Goal: Task Accomplishment & Management: Complete application form

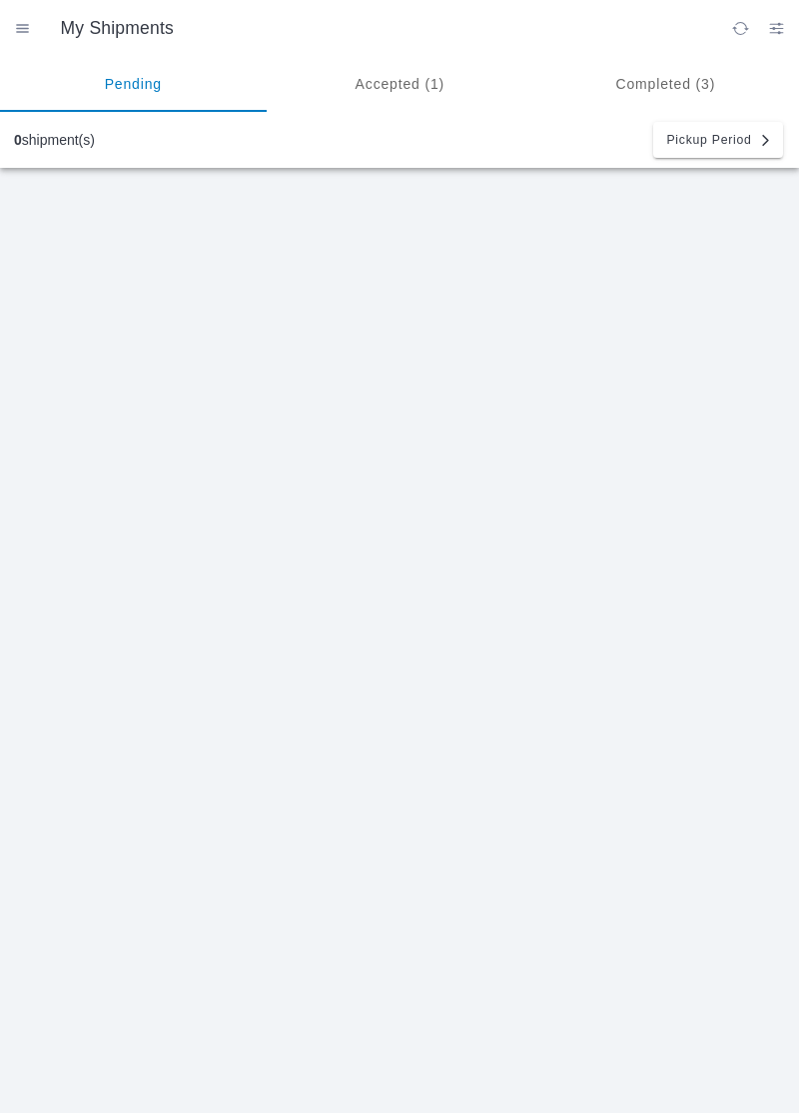
click at [398, 90] on ion-segment-button "Accepted (1)" at bounding box center [400, 84] width 267 height 56
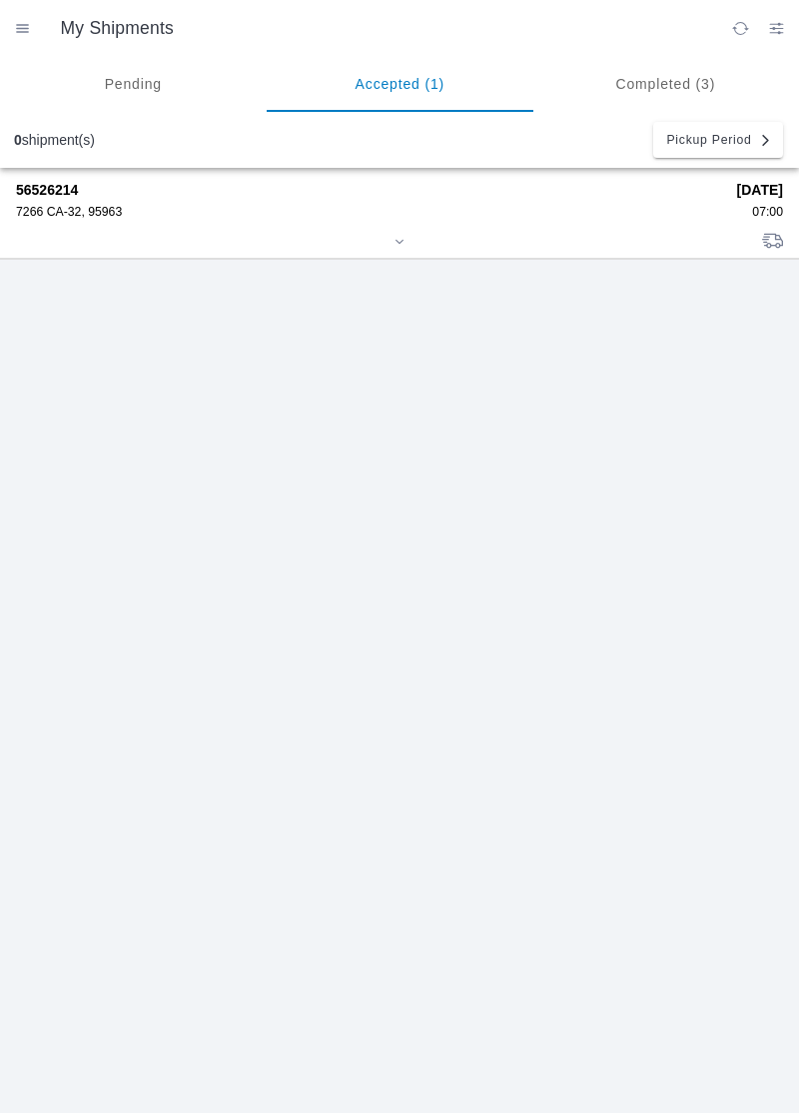
click at [93, 200] on div "56526214 7266 CA-32, 95963" at bounding box center [369, 200] width 707 height 37
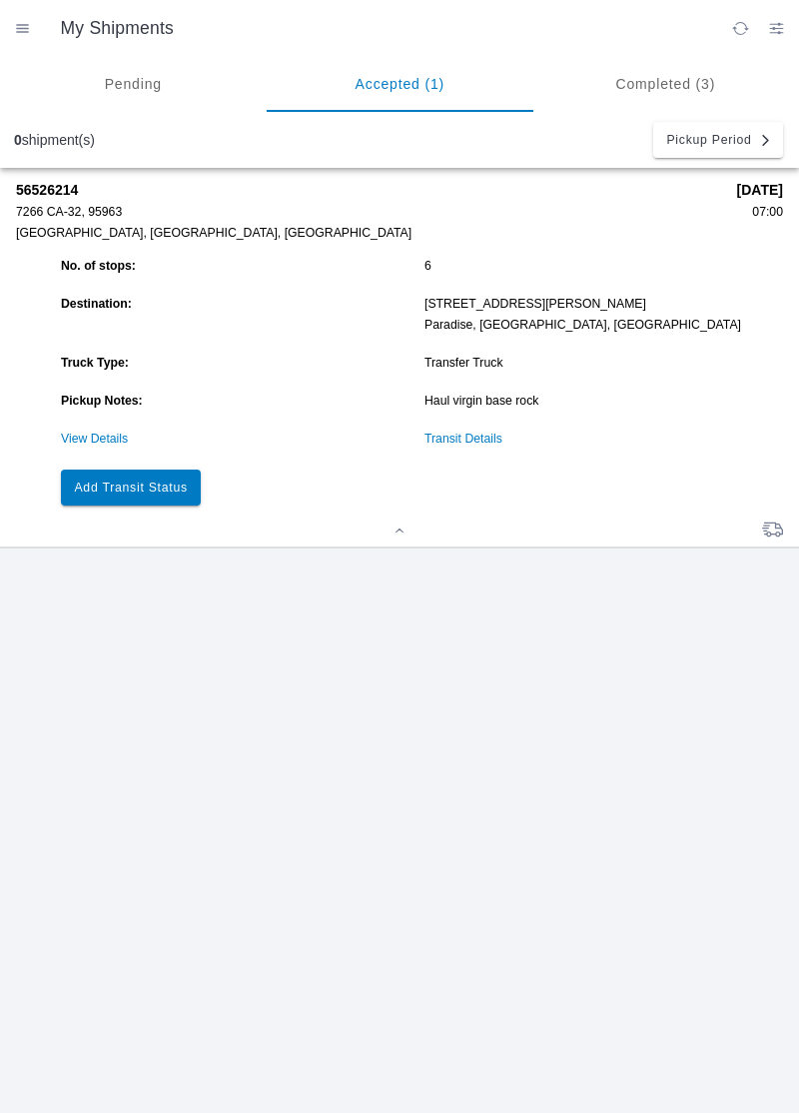
click at [137, 470] on button "Add Transit Status" at bounding box center [131, 488] width 140 height 36
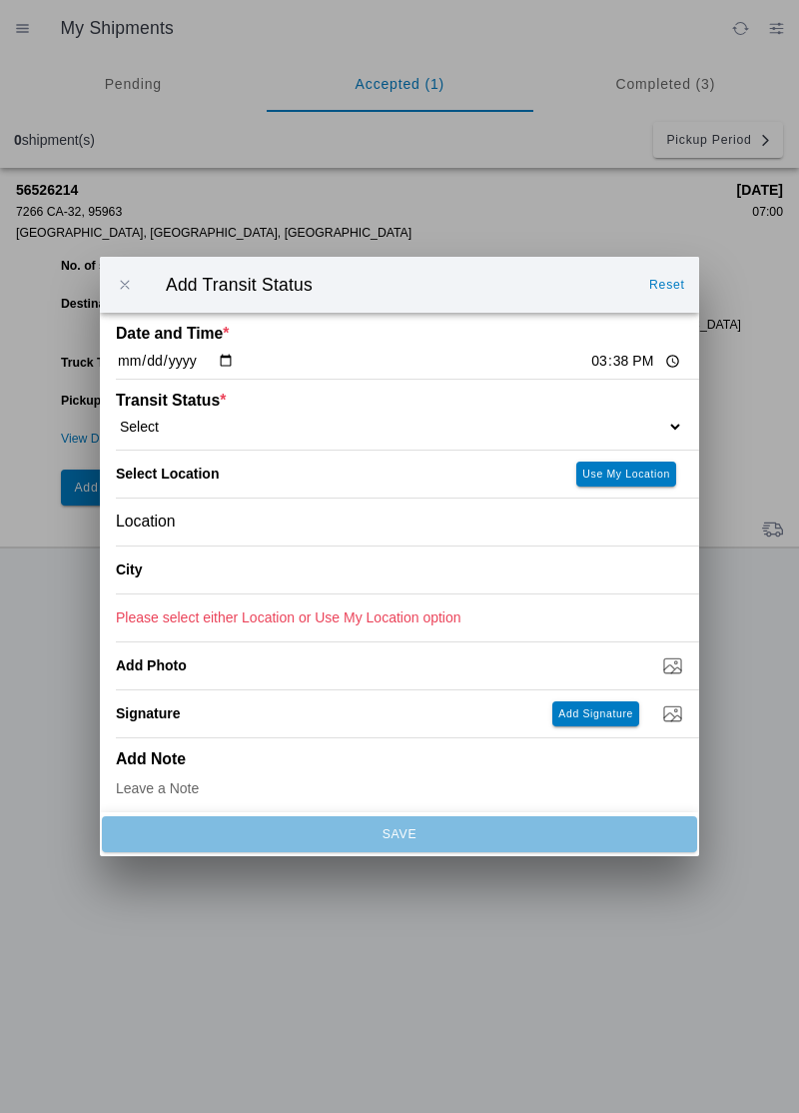
click at [575, 351] on div "Date and Time * [DATE] 15:38" at bounding box center [400, 346] width 568 height 66
click at [593, 368] on input "15:38" at bounding box center [636, 361] width 94 height 21
click at [589, 368] on input "15:38" at bounding box center [636, 361] width 94 height 21
type input "14:22"
click at [148, 420] on select "Select Arrive at Drop Off Arrive at Pickup Break Start Break Stop Depart Drop O…" at bounding box center [400, 427] width 568 height 18
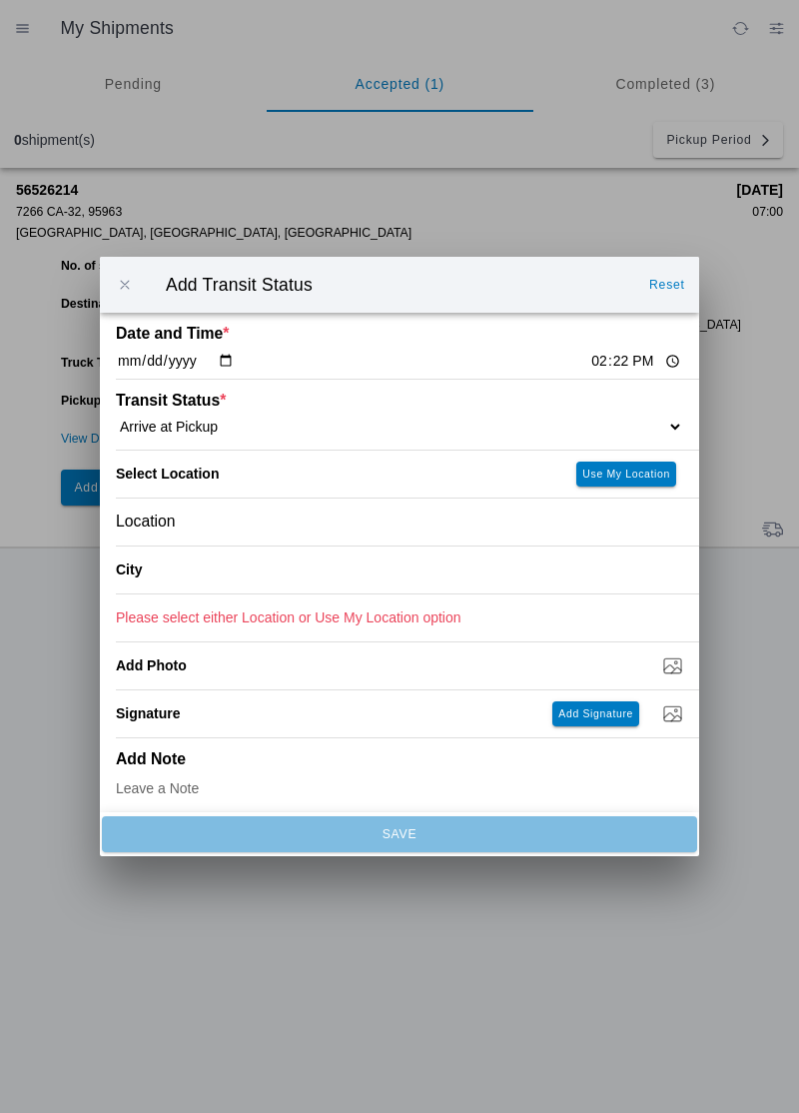
select select "ARVPULOC"
click at [214, 529] on div "Location" at bounding box center [400, 522] width 568 height 47
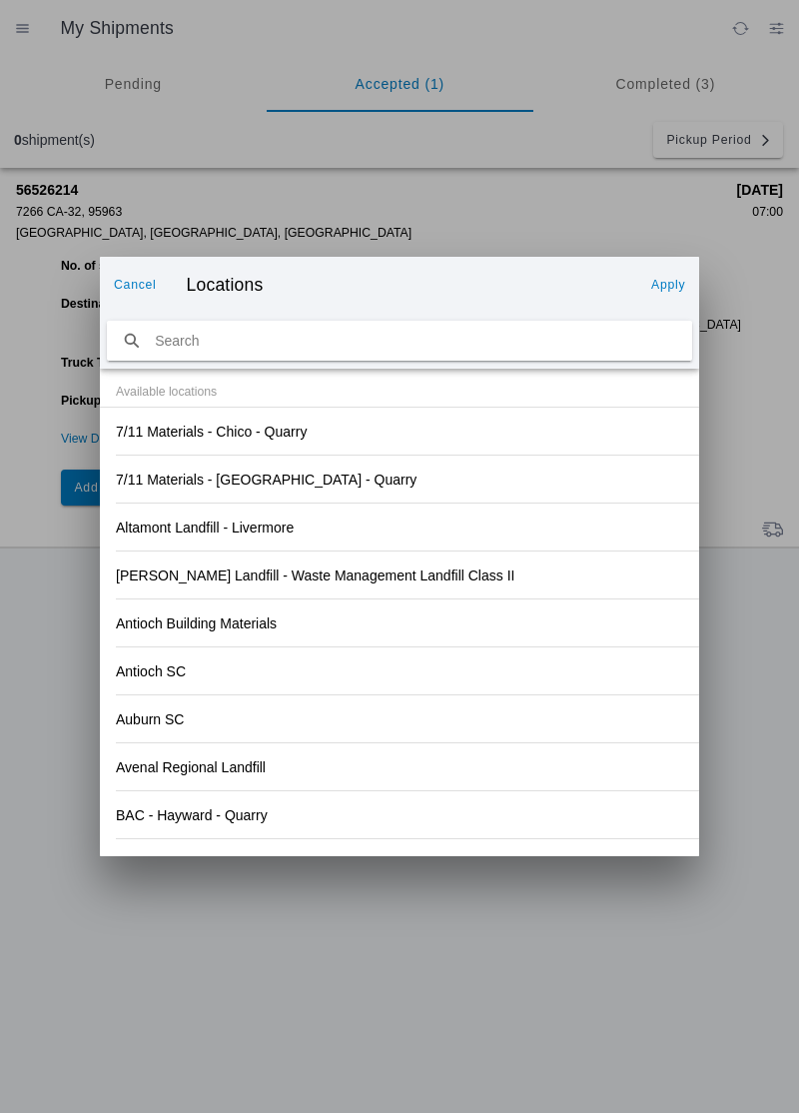
click at [544, 659] on div "Antioch SC" at bounding box center [400, 670] width 568 height 47
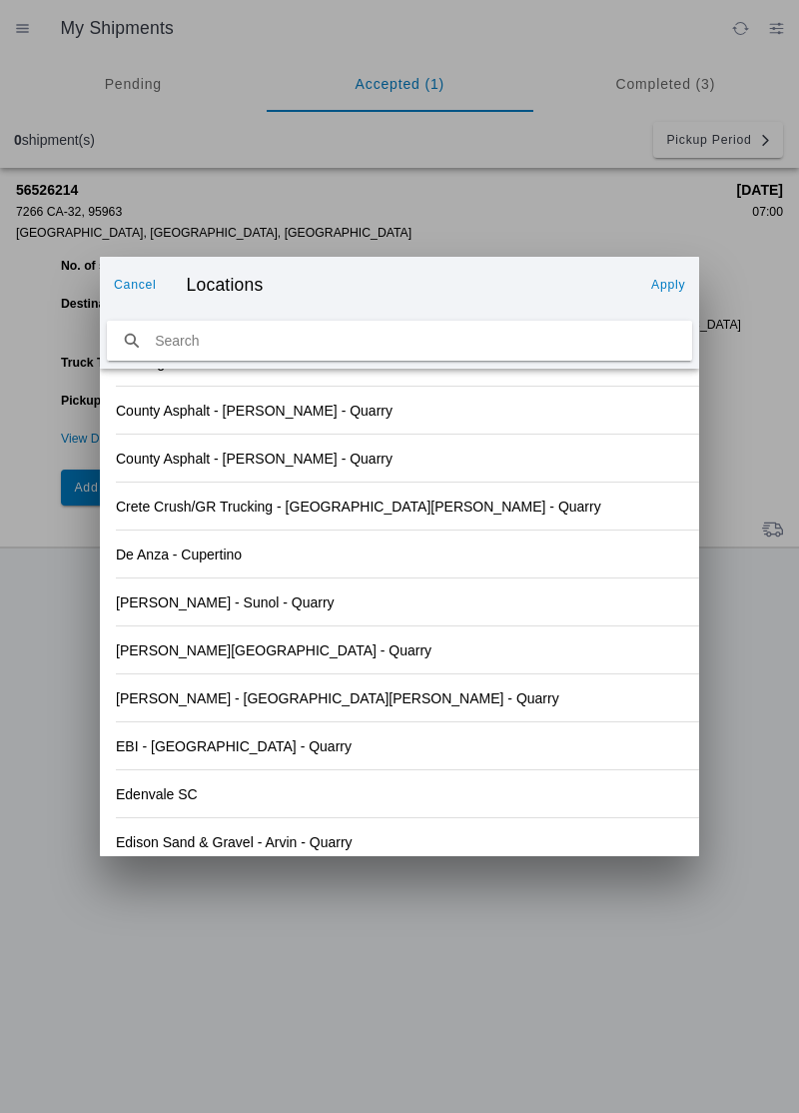
scroll to position [2083, 0]
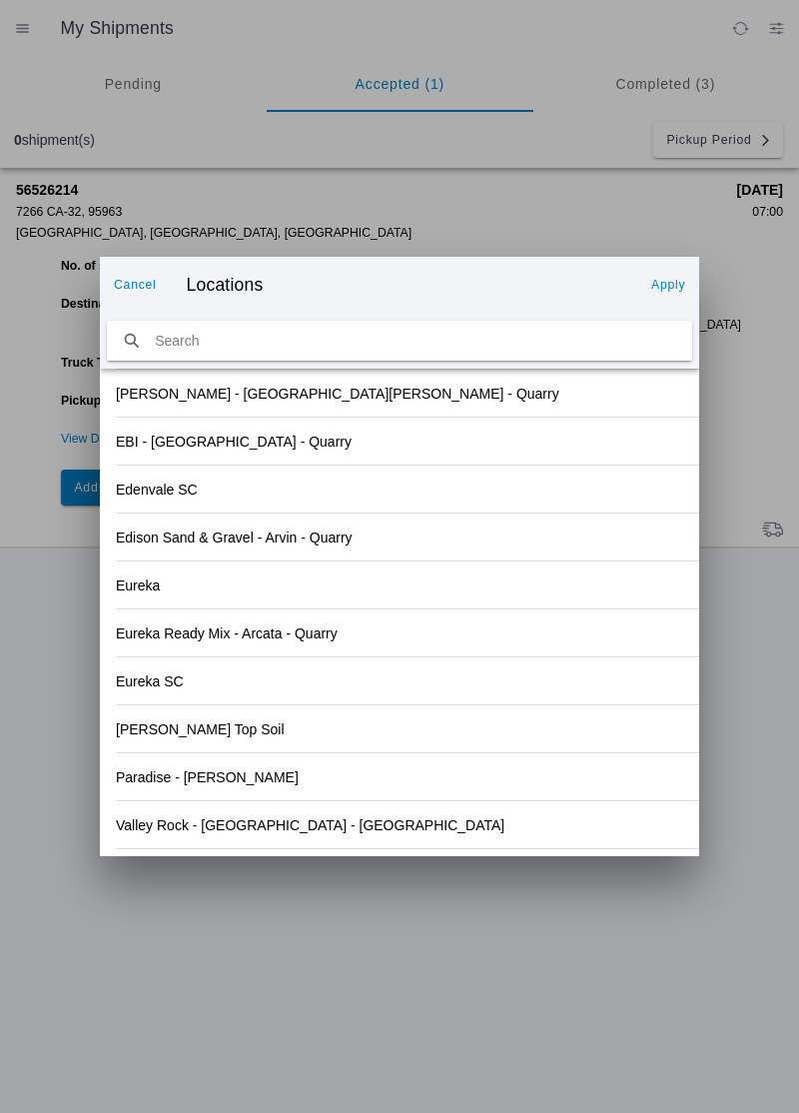
click at [0, 0] on slot "Valley Rock - [GEOGRAPHIC_DATA] - [GEOGRAPHIC_DATA]" at bounding box center [0, 0] width 0 height 0
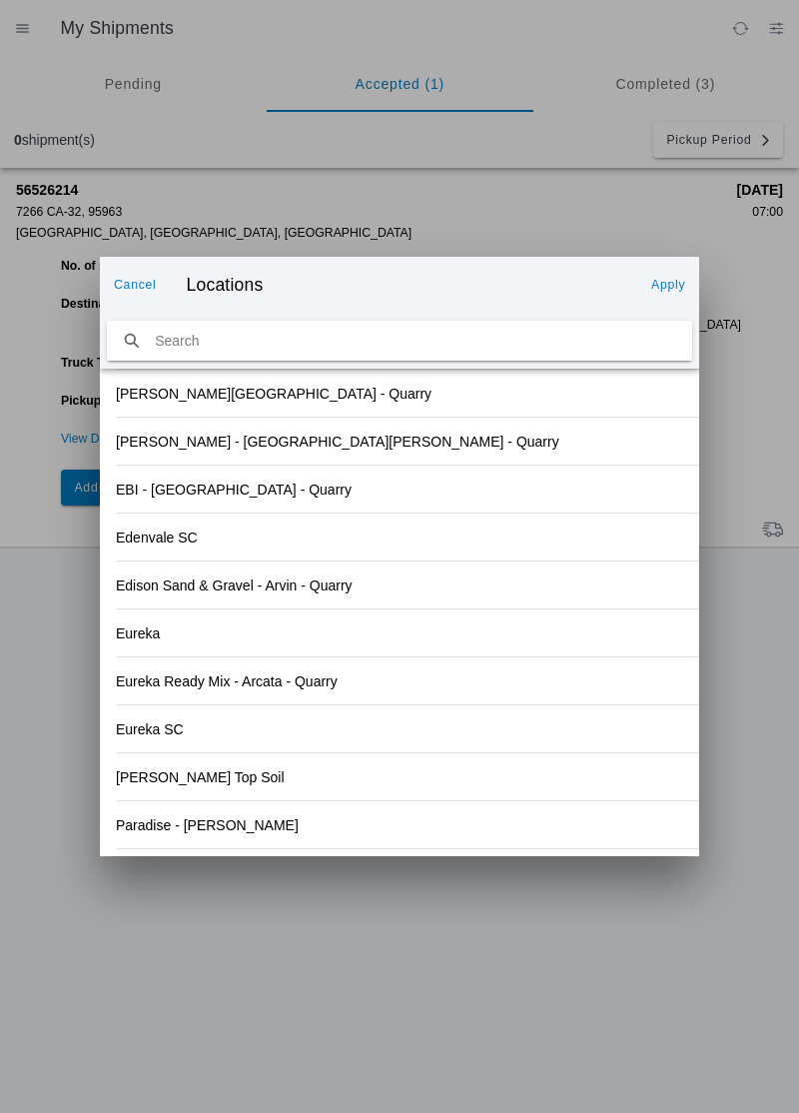
click at [0, 0] on slot "Apply" at bounding box center [0, 0] width 0 height 0
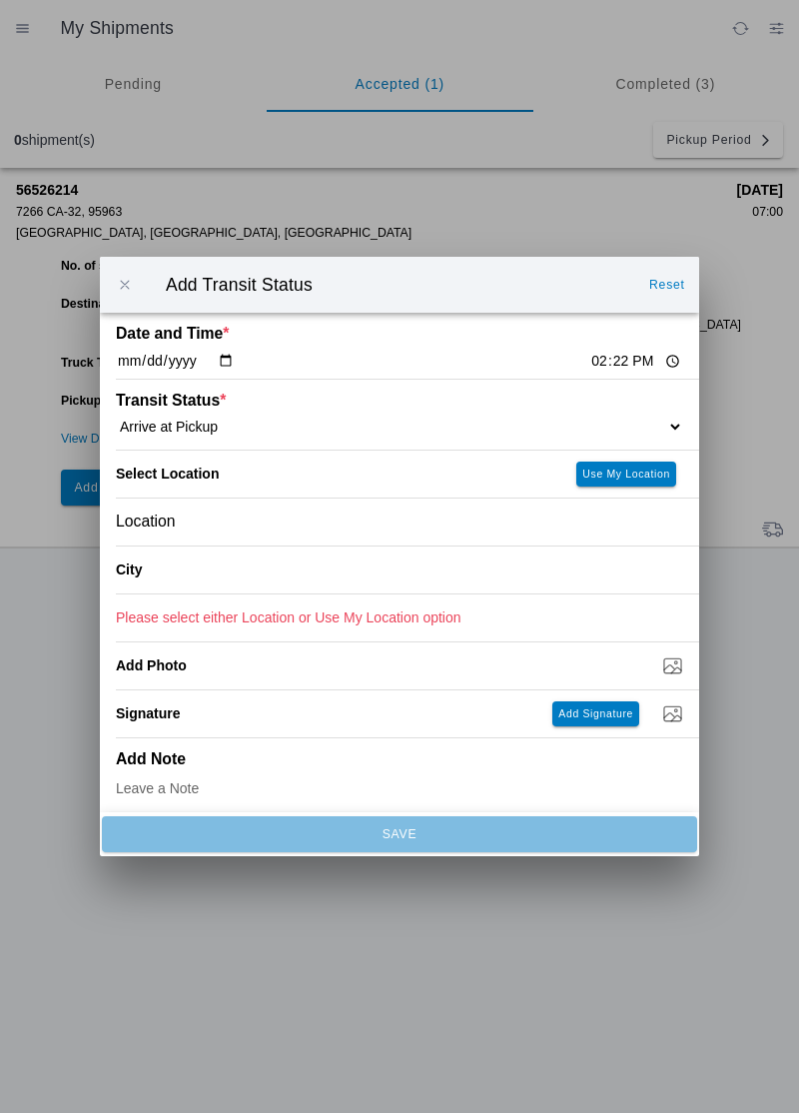
type input "Orland"
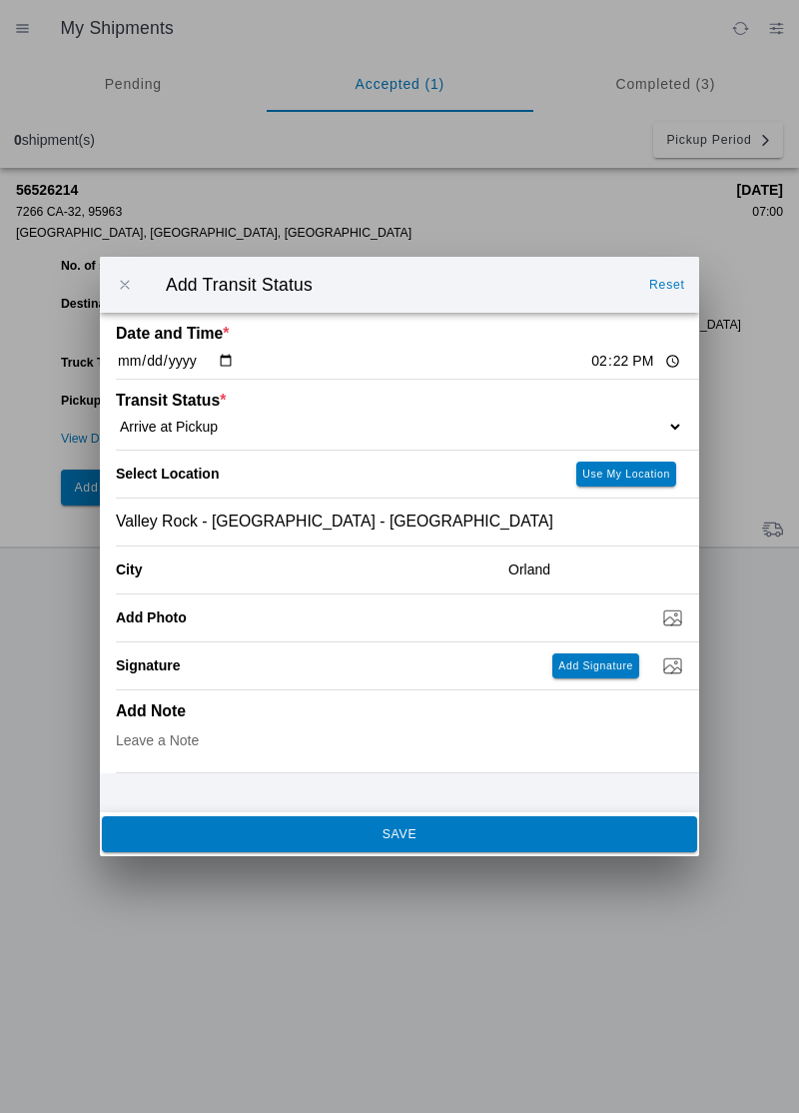
click at [266, 841] on button "SAVE" at bounding box center [399, 834] width 595 height 36
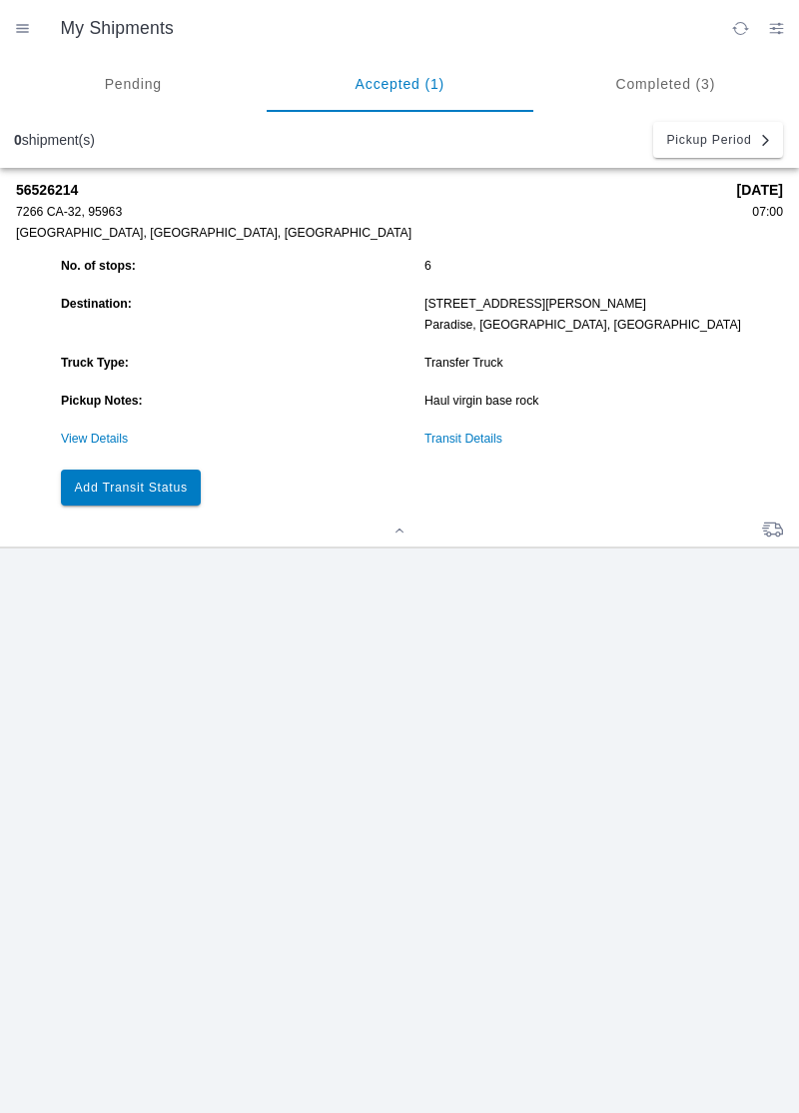
click at [0, 0] on slot "Add Transit Status" at bounding box center [0, 0] width 0 height 0
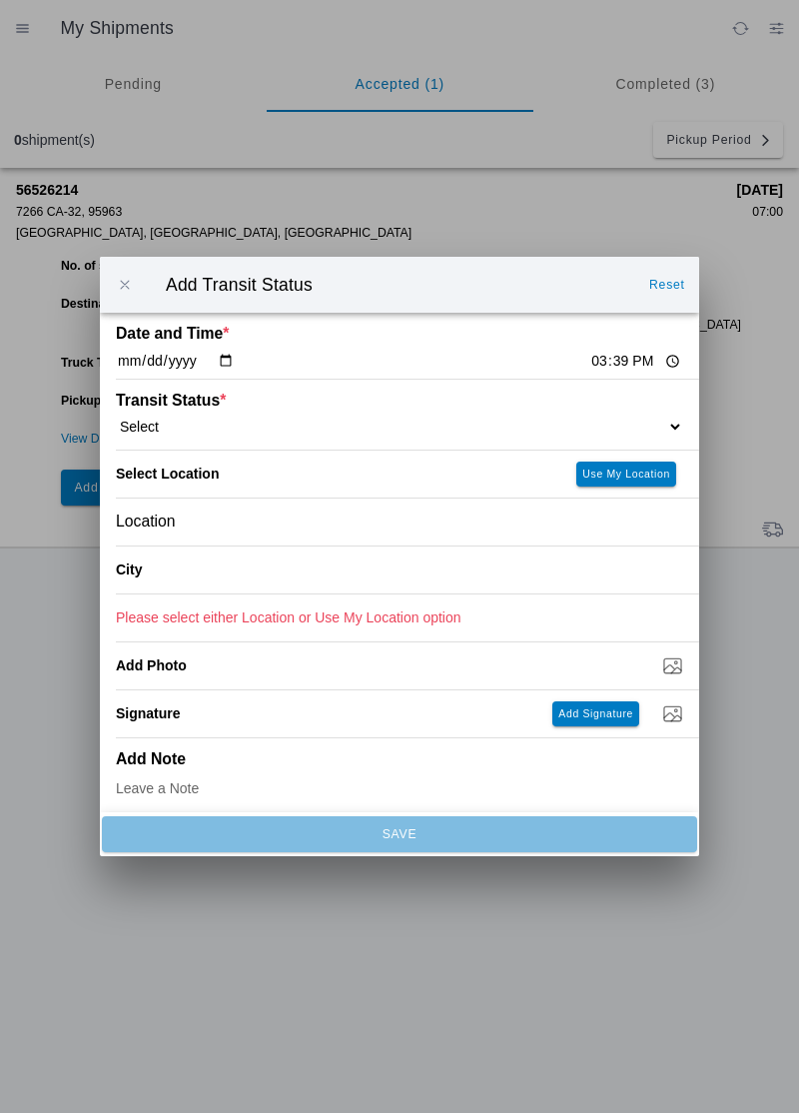
click at [589, 364] on input "15:39" at bounding box center [636, 361] width 94 height 21
type input "14:30"
click at [180, 418] on select "Select Arrive at Drop Off Arrive at Pickup Break Start Break Stop Depart Drop O…" at bounding box center [400, 427] width 568 height 18
select select "DPTPULOC"
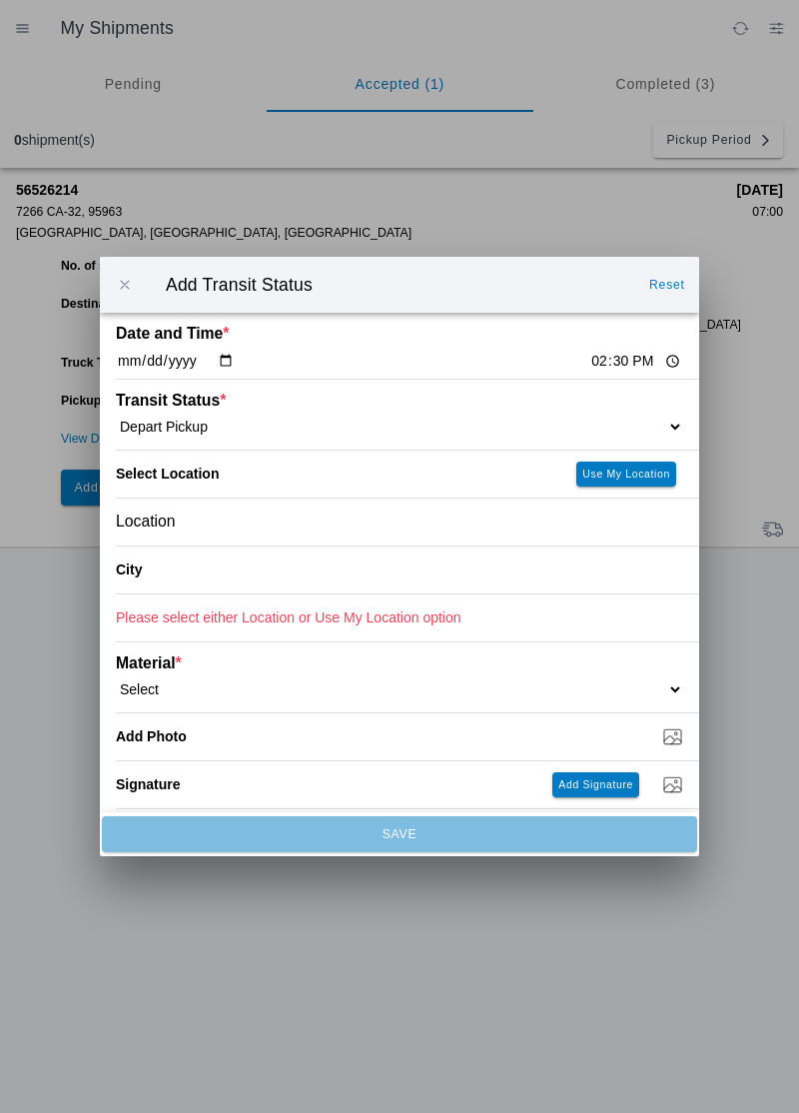
click at [216, 519] on div "Location" at bounding box center [400, 522] width 568 height 47
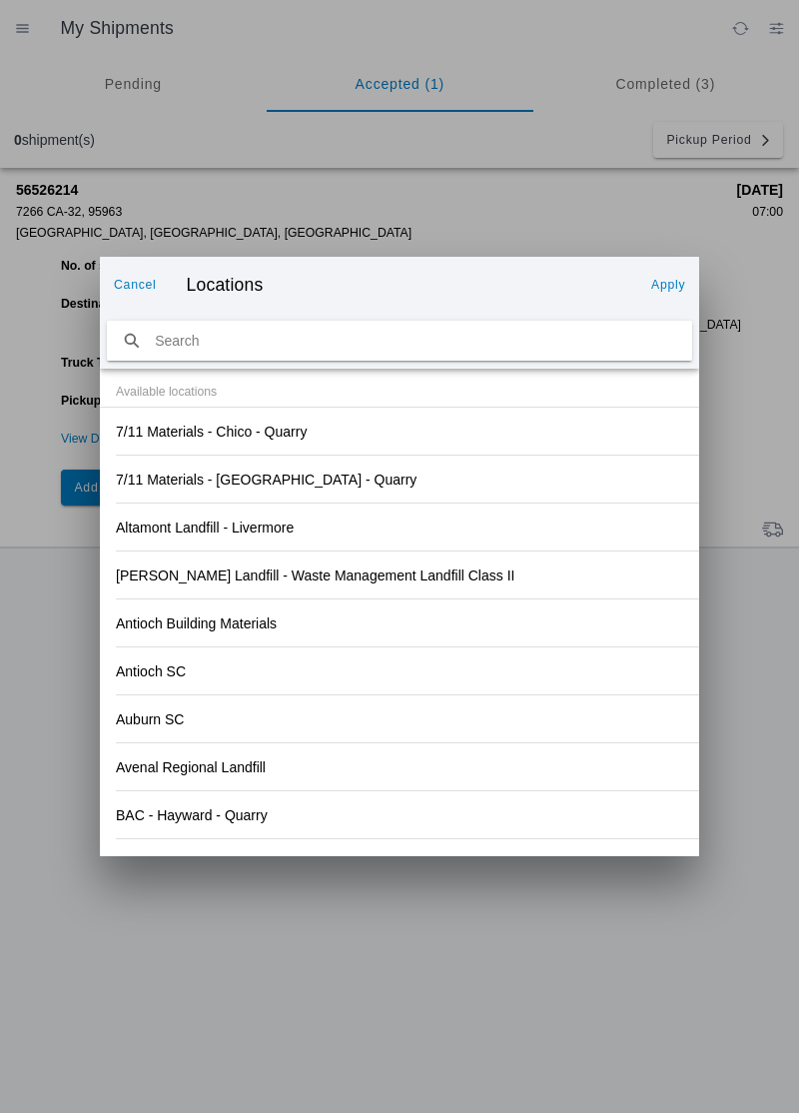
click at [484, 595] on div "[PERSON_NAME] Landfill - Waste Management Landfill Class II" at bounding box center [400, 575] width 568 height 47
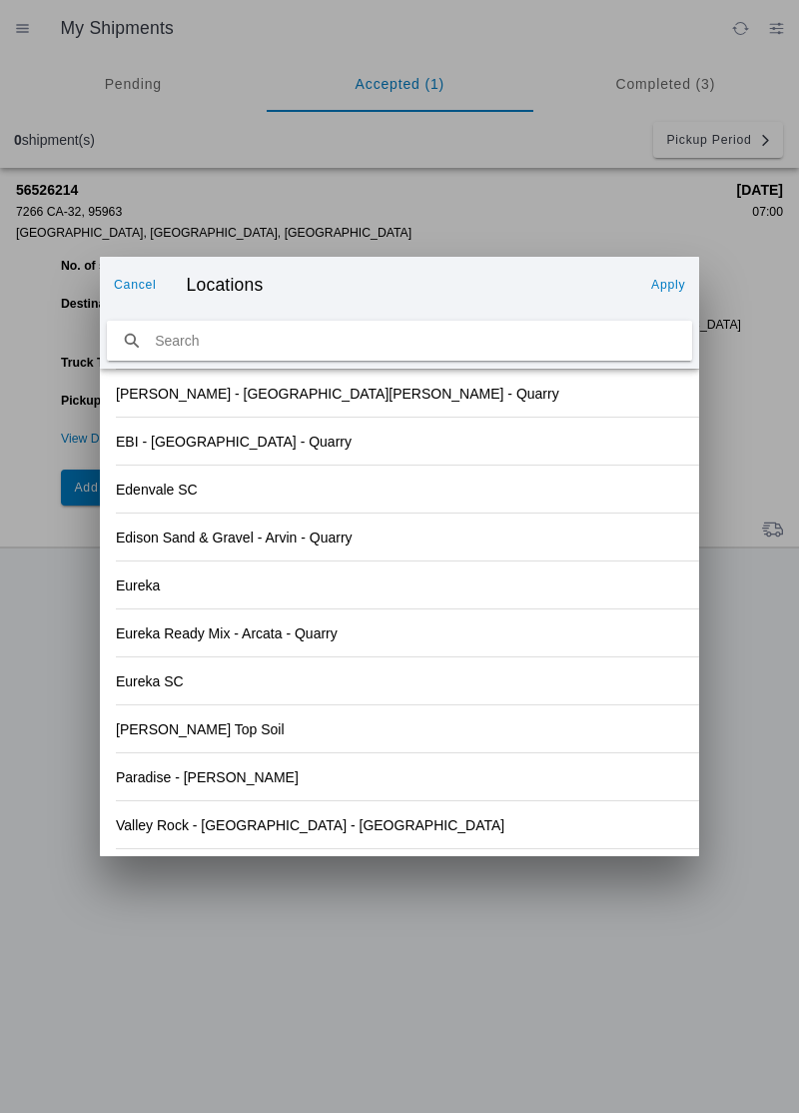
click at [0, 0] on slot "Valley Rock - [GEOGRAPHIC_DATA] - [GEOGRAPHIC_DATA]" at bounding box center [0, 0] width 0 height 0
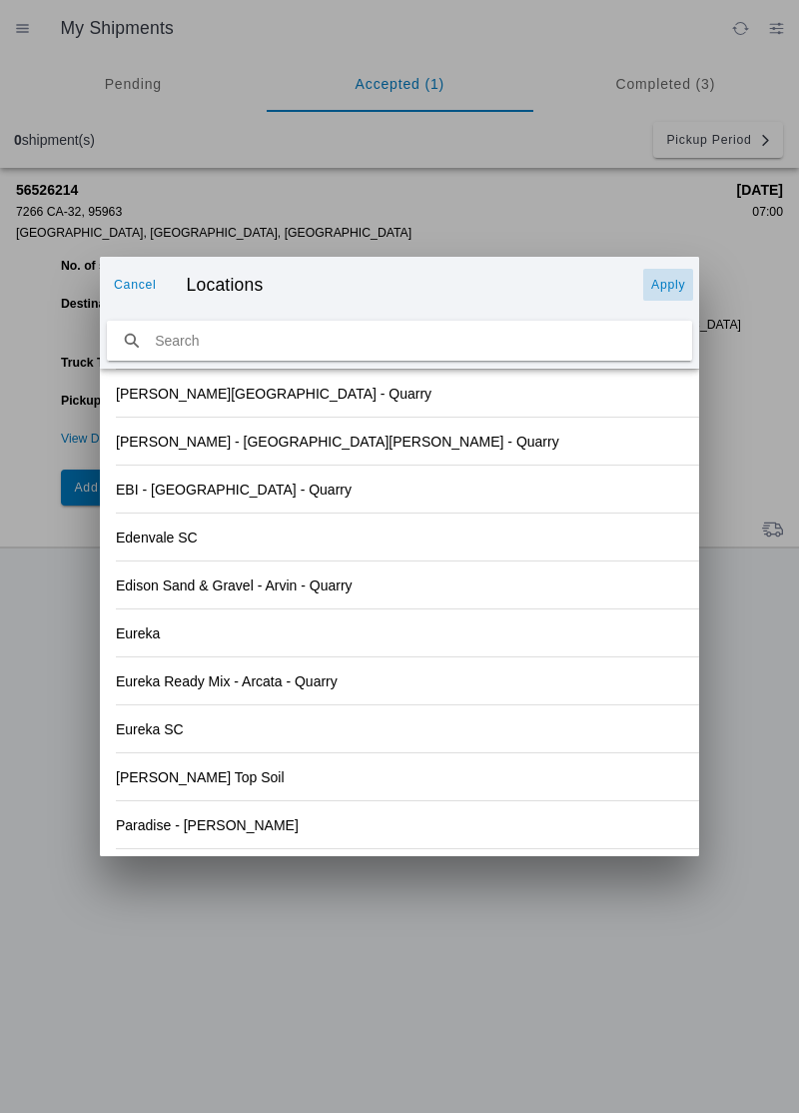
click at [0, 0] on slot "Apply" at bounding box center [0, 0] width 0 height 0
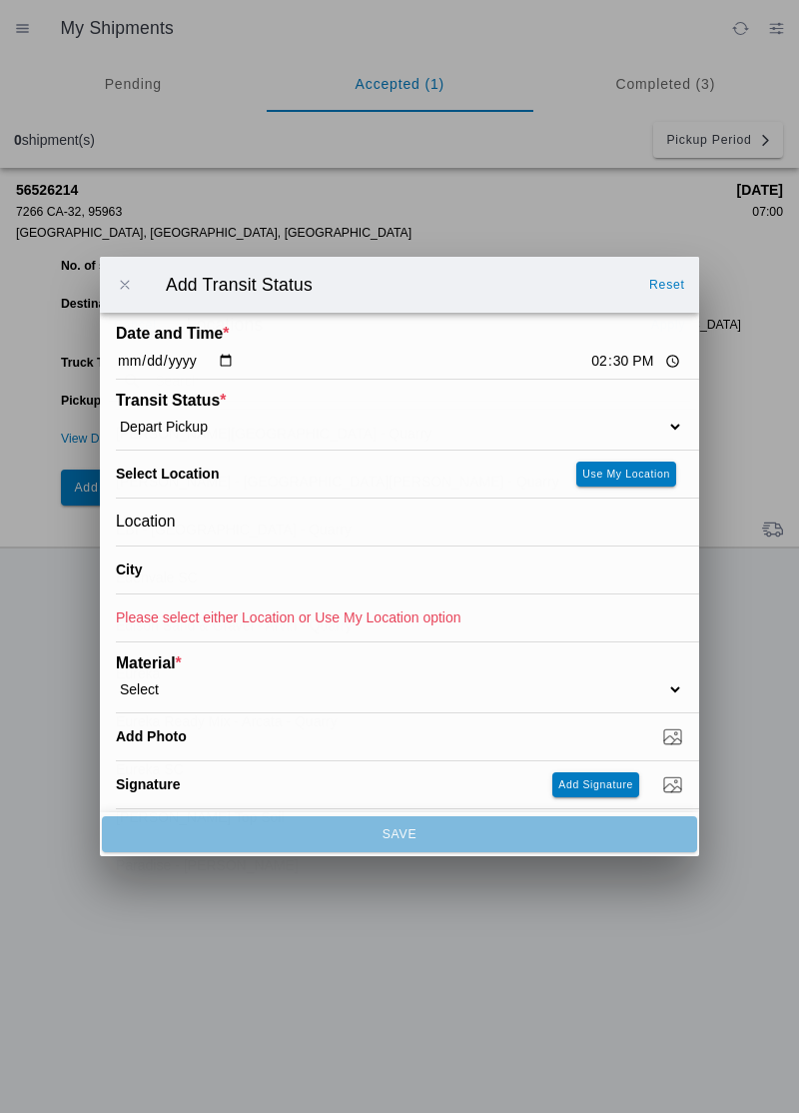
type input "Orland"
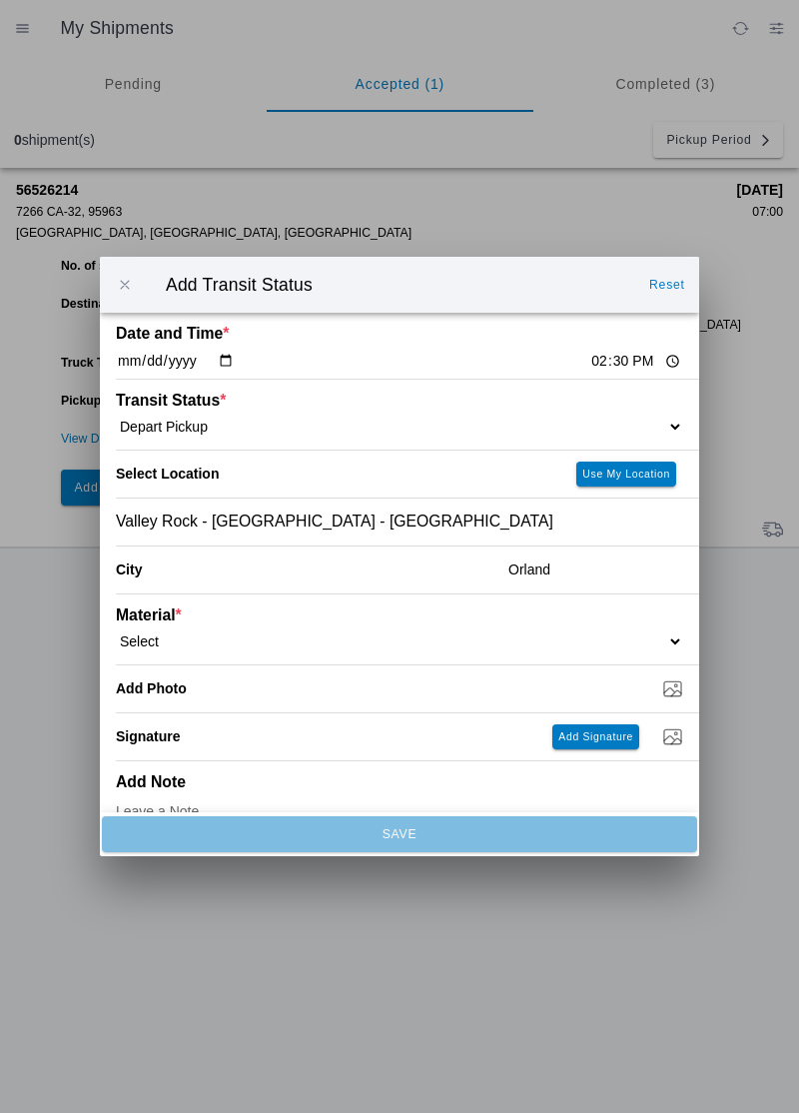
click at [192, 640] on select "Select 1" x 3" Rock 1" x 4" Rock 2" x 4" Rock Asphalt Cold Patch Backfill Spec …" at bounding box center [400, 641] width 568 height 18
select select "708651"
click at [224, 695] on input "Dump / Quarry Tag *" at bounding box center [407, 688] width 583 height 22
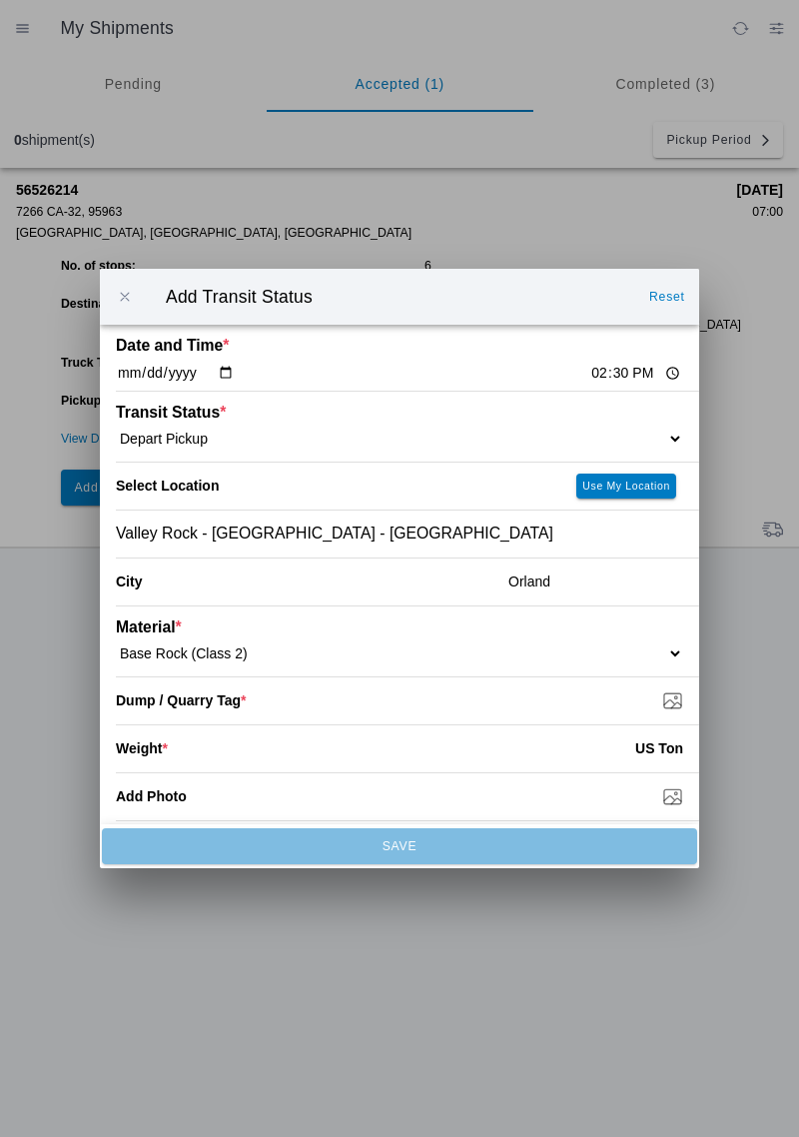
type input "C:\fakepath\17556431764842170667715434222565.jpg"
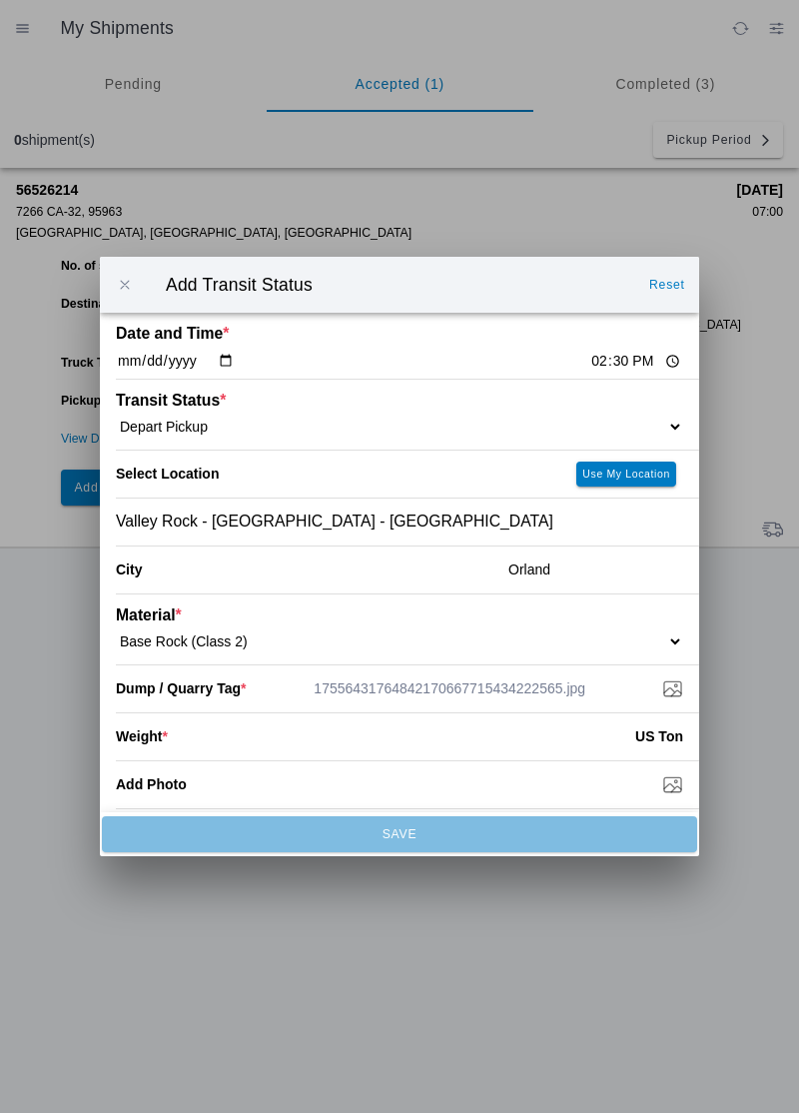
click at [243, 739] on input "number" at bounding box center [402, 736] width 468 height 44
click at [280, 749] on input "number" at bounding box center [402, 736] width 468 height 44
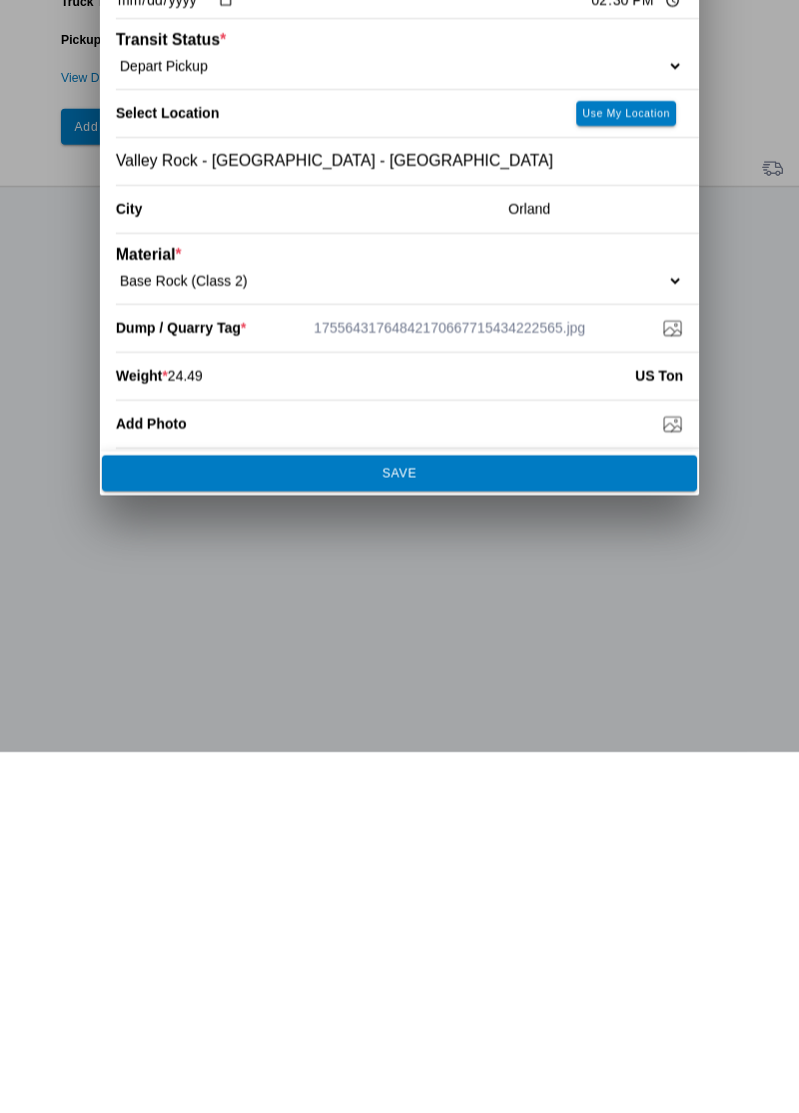
type input "24.49"
click at [420, 836] on span "SAVE" at bounding box center [399, 834] width 569 height 12
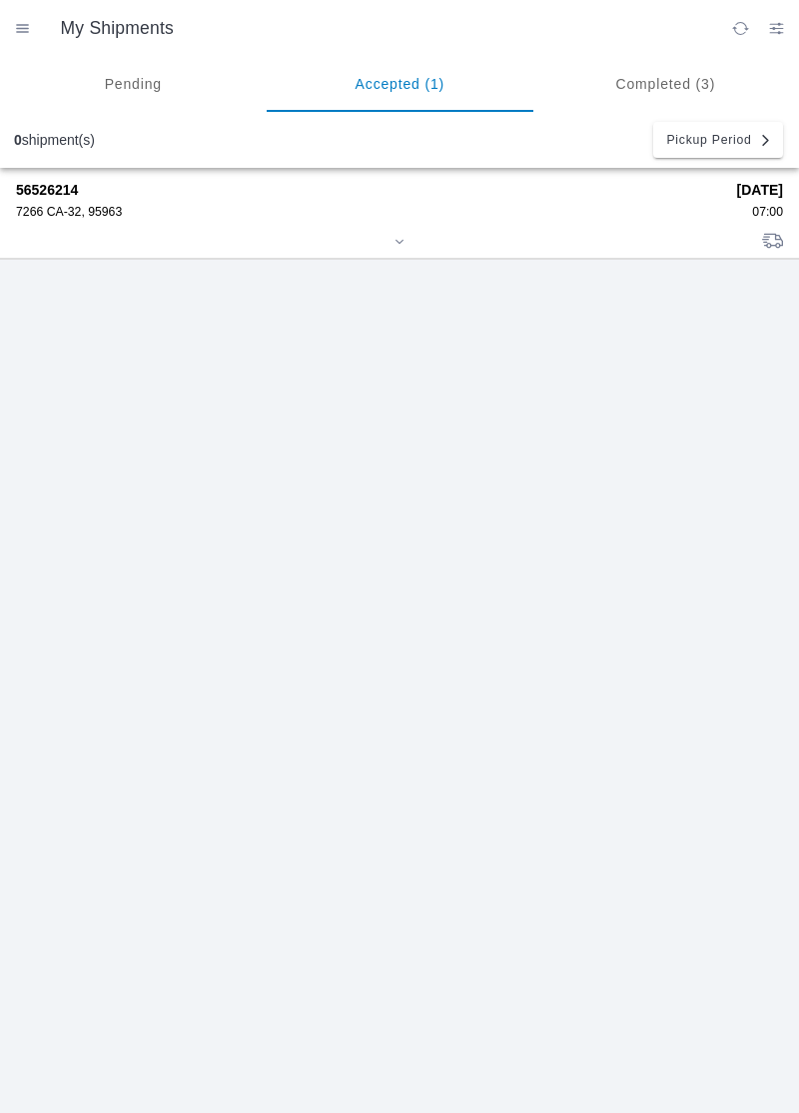
click at [76, 216] on div "7266 CA-32, 95963" at bounding box center [369, 212] width 707 height 14
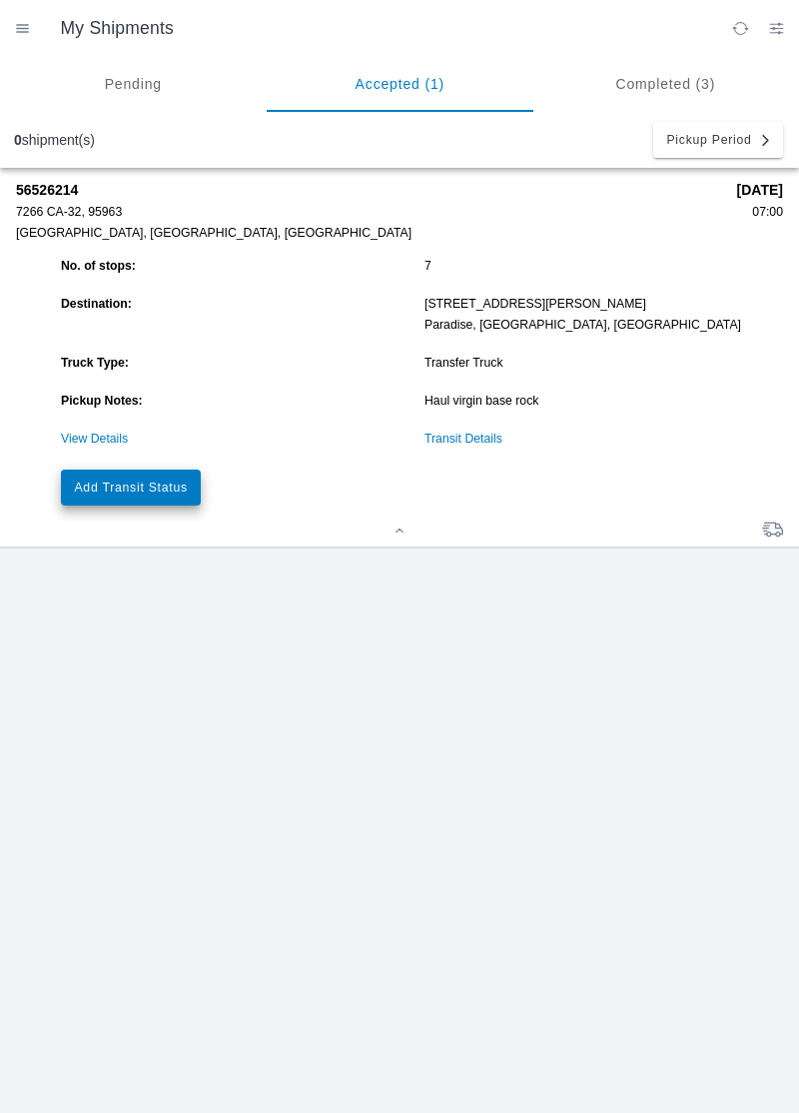
click at [0, 0] on slot "Add Transit Status" at bounding box center [0, 0] width 0 height 0
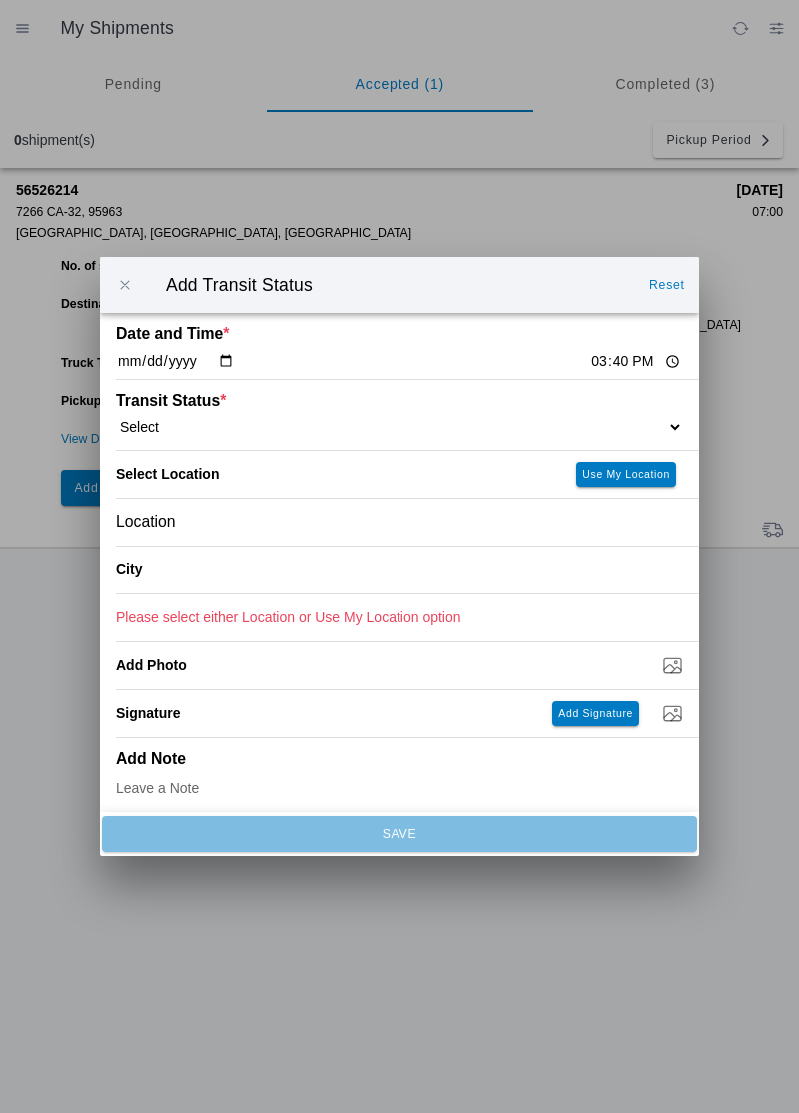
click at [589, 359] on input "15:40" at bounding box center [636, 361] width 94 height 21
type input "15:24"
click at [165, 420] on select "Select Arrive at Drop Off Arrive at Pickup Break Start Break Stop Depart Drop O…" at bounding box center [400, 427] width 568 height 18
select select "ARVDLVLOC"
click at [192, 522] on div "Location" at bounding box center [400, 522] width 568 height 47
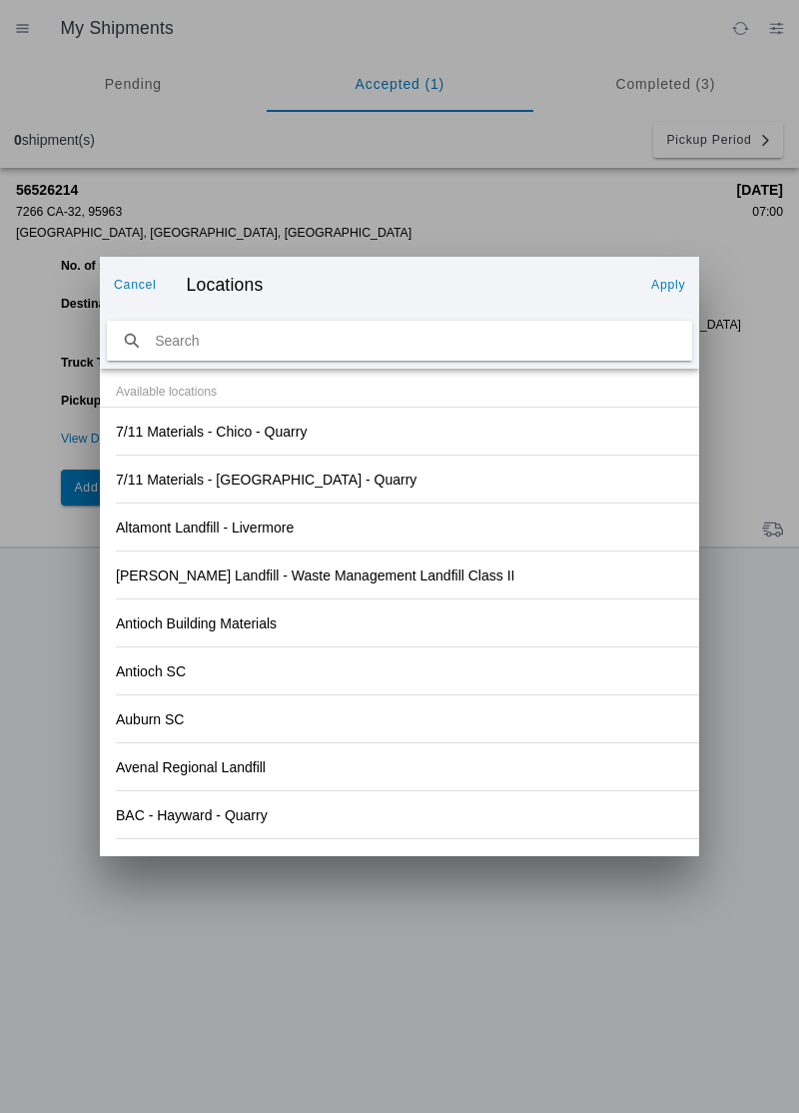
click at [532, 655] on div "Antioch SC" at bounding box center [400, 670] width 568 height 47
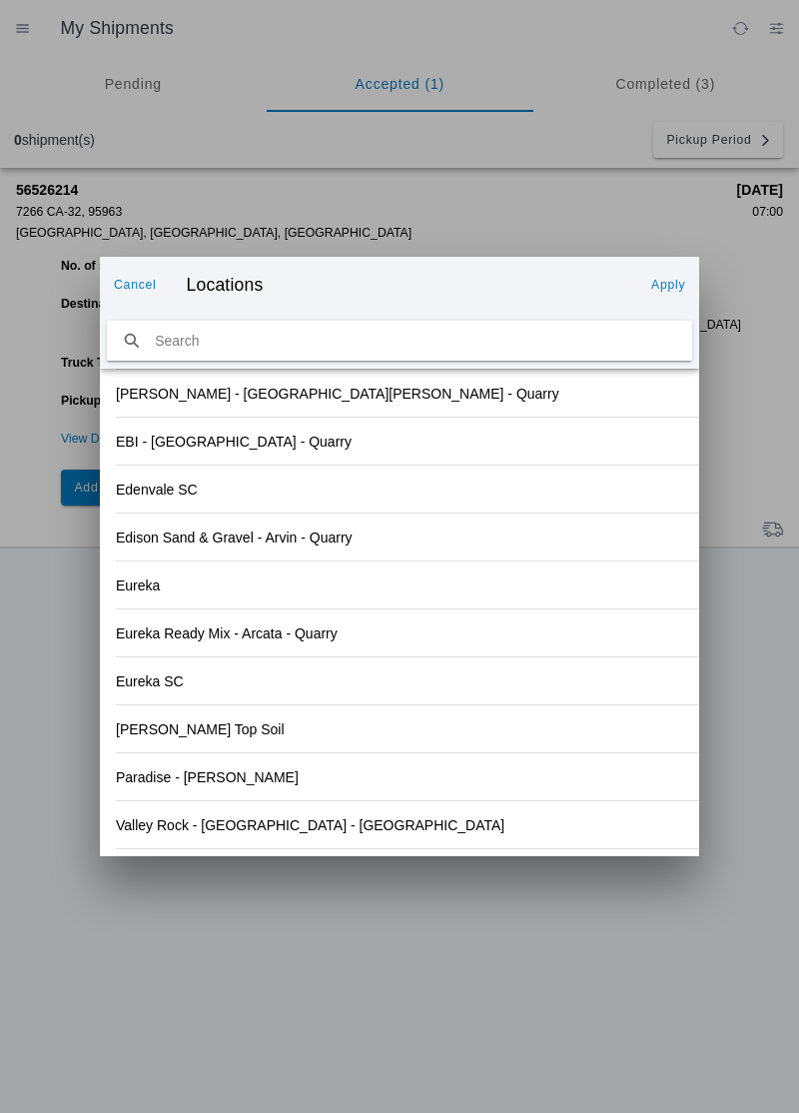
click at [242, 775] on div "Paradise - [PERSON_NAME]" at bounding box center [400, 776] width 568 height 47
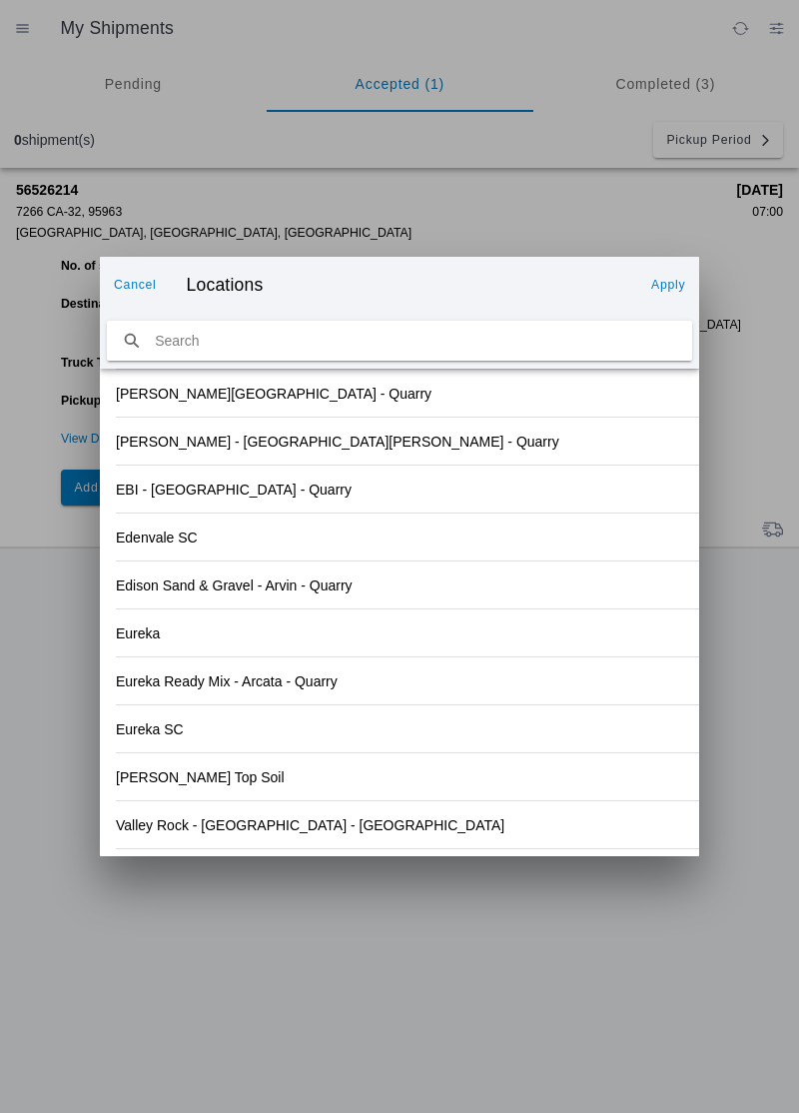
click at [0, 0] on slot "Apply" at bounding box center [0, 0] width 0 height 0
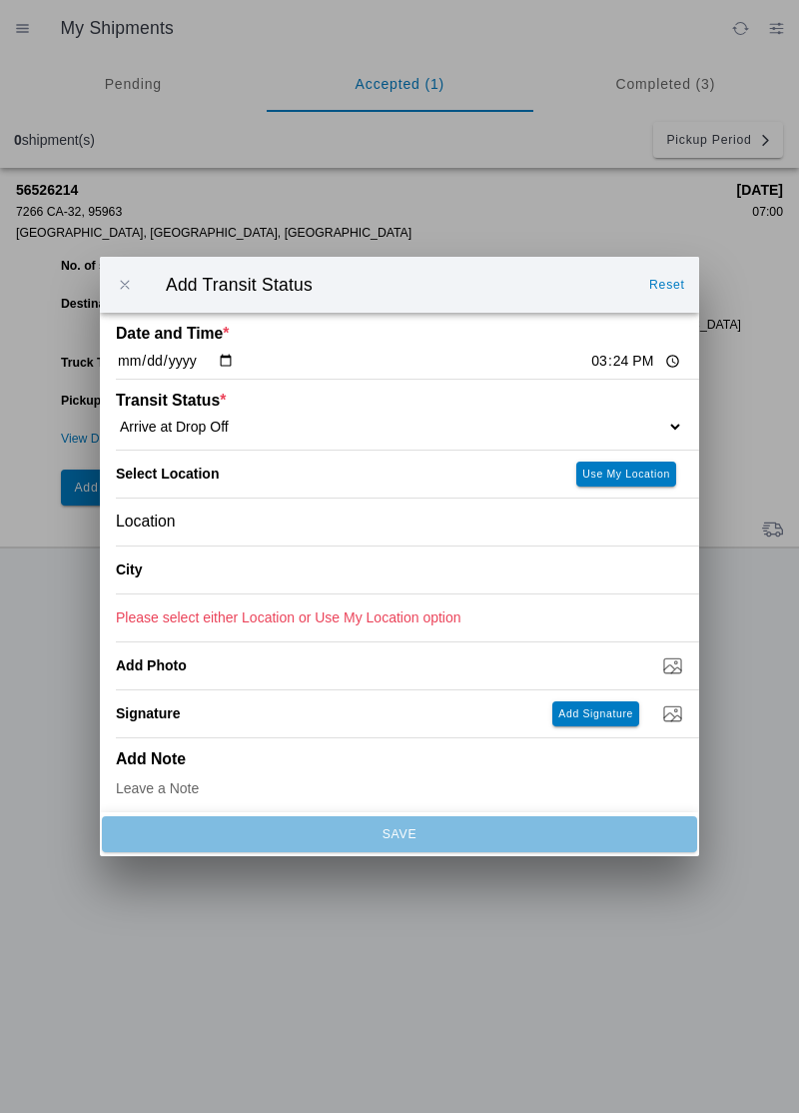
type input "Paradise"
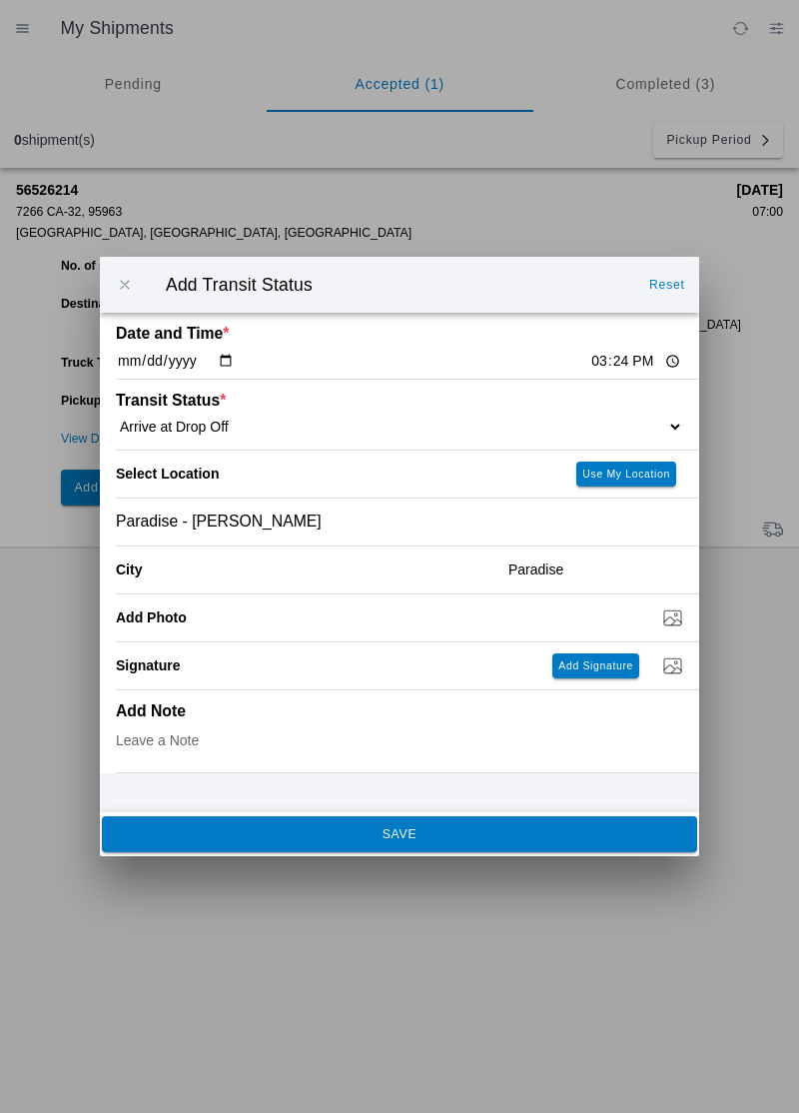
click at [312, 845] on button "SAVE" at bounding box center [399, 834] width 595 height 36
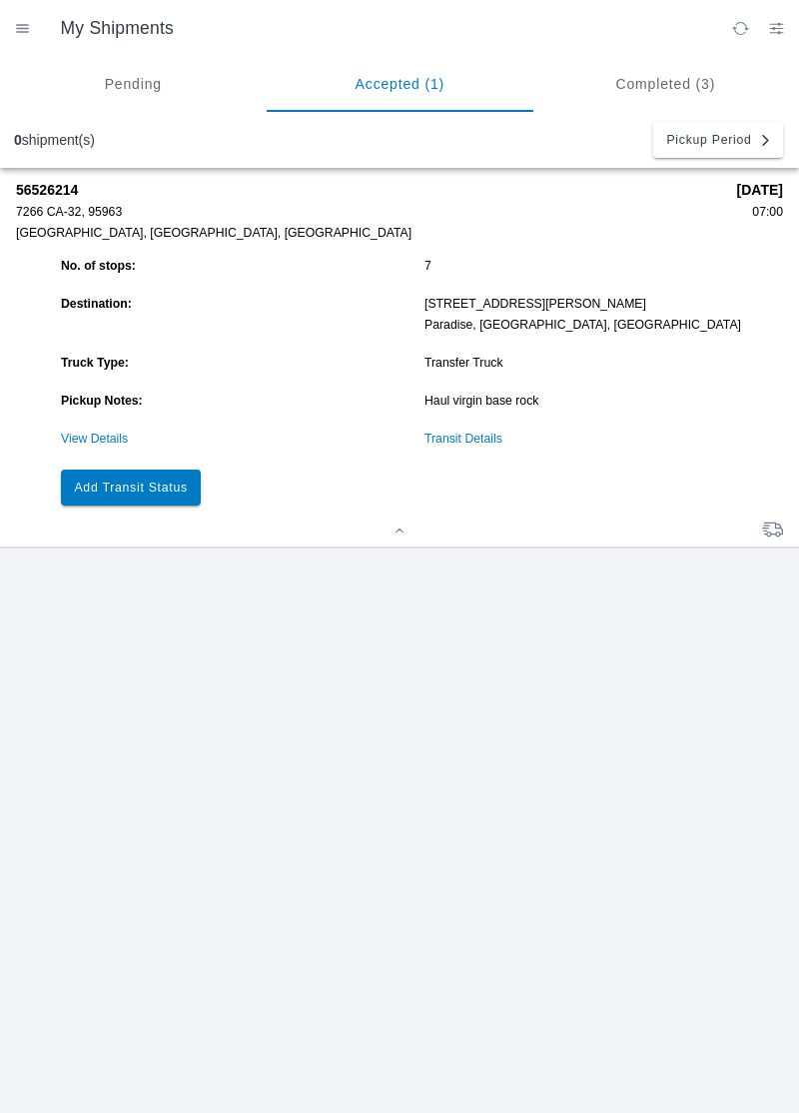
click at [0, 0] on slot "Add Transit Status" at bounding box center [0, 0] width 0 height 0
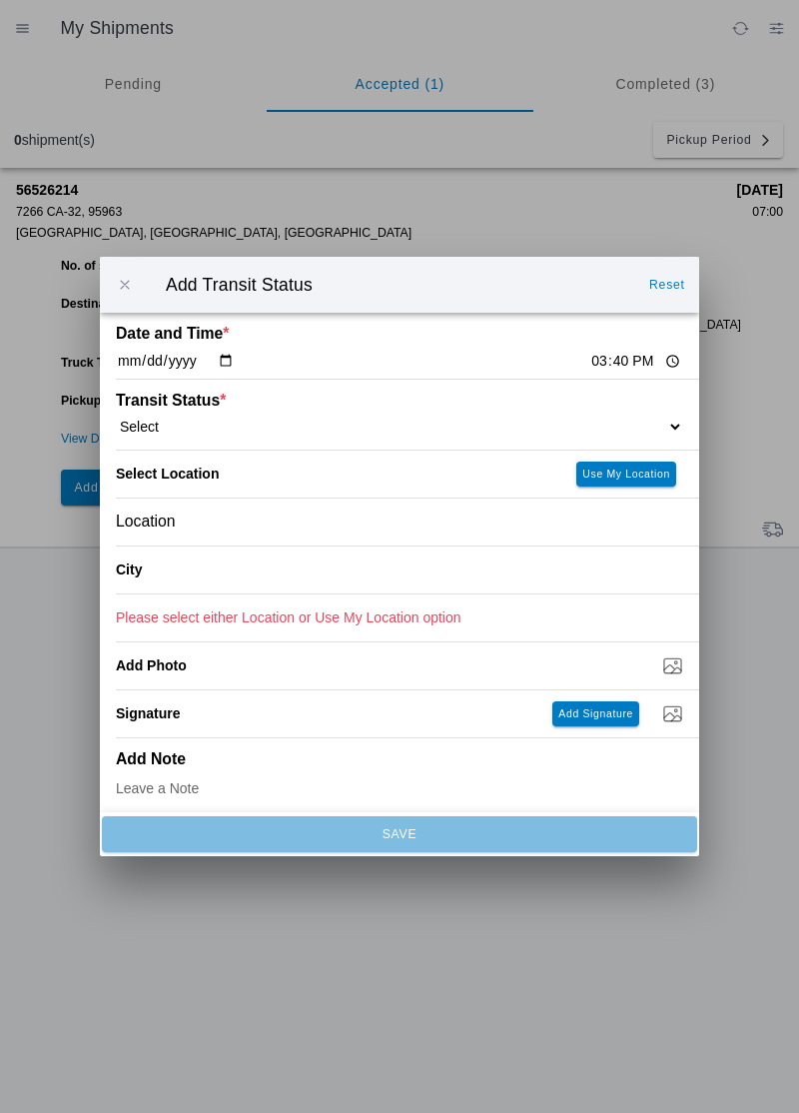
click at [589, 353] on input "15:40" at bounding box center [636, 361] width 94 height 21
type input "15:33"
click at [178, 432] on select "Select Arrive at Drop Off Arrive at Pickup Break Start Break Stop Depart Drop O…" at bounding box center [400, 427] width 568 height 18
select select "DPTDLVLOC"
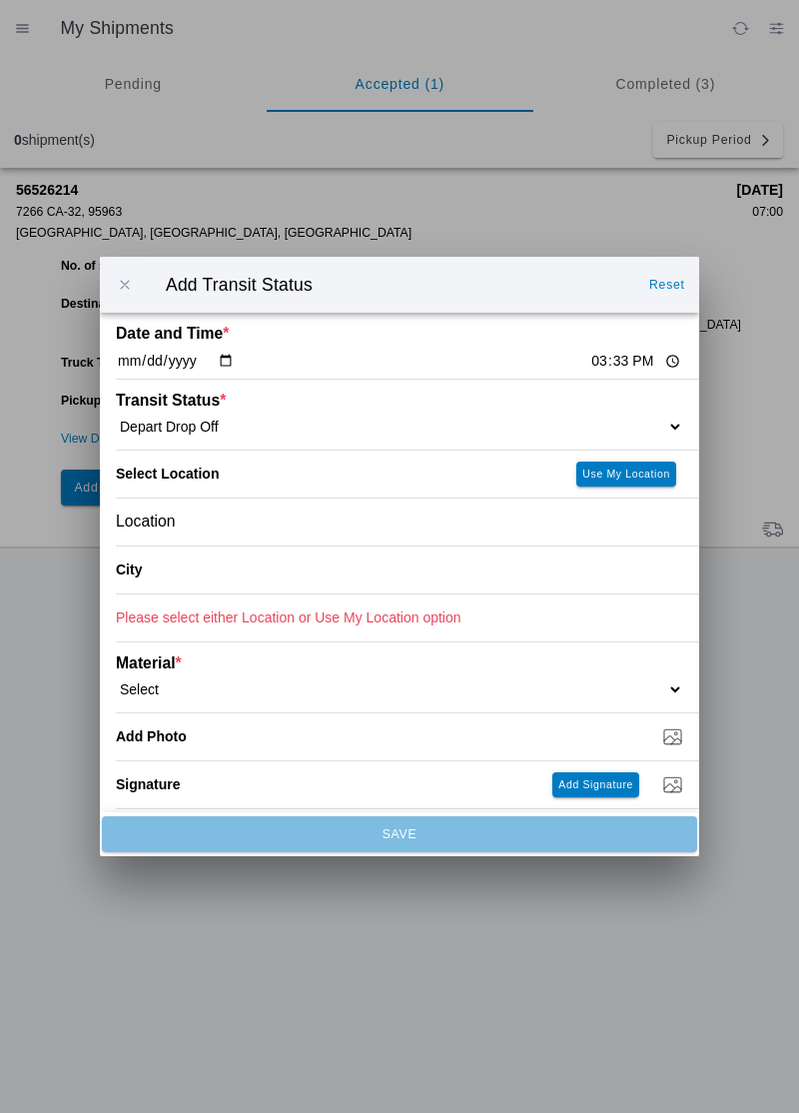
click at [212, 521] on div "Location" at bounding box center [400, 522] width 568 height 47
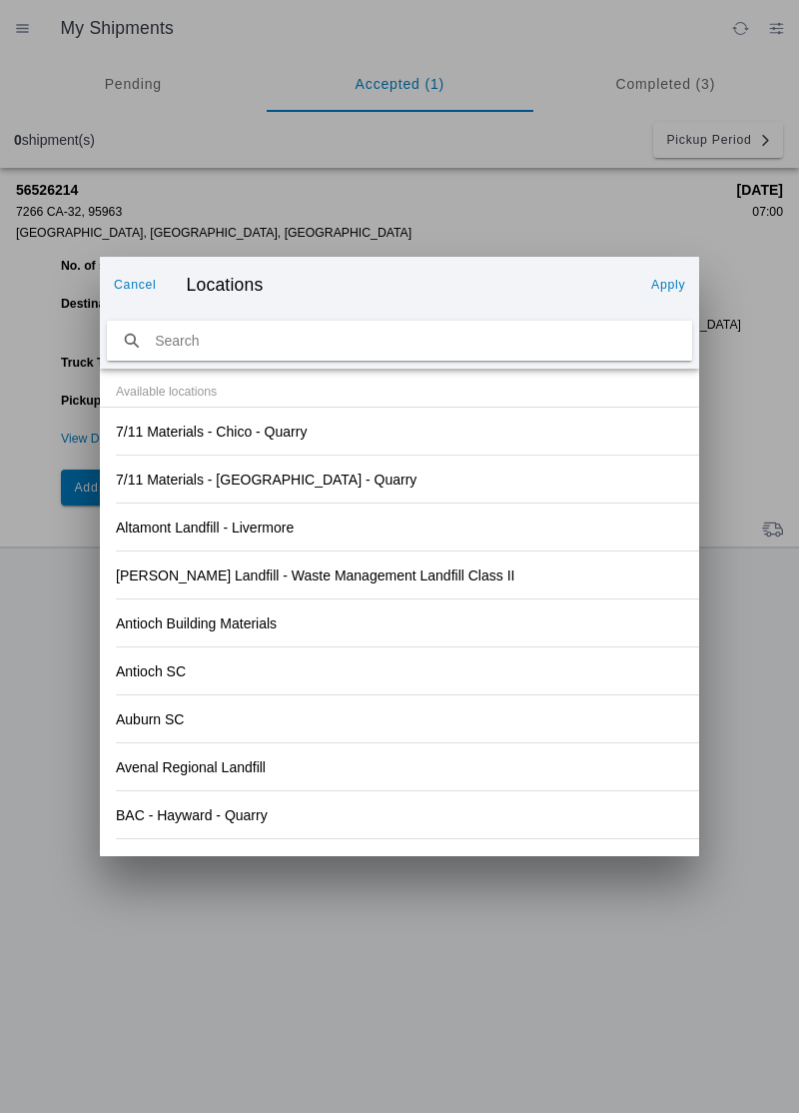
click at [540, 704] on div "Auburn SC" at bounding box center [400, 718] width 568 height 47
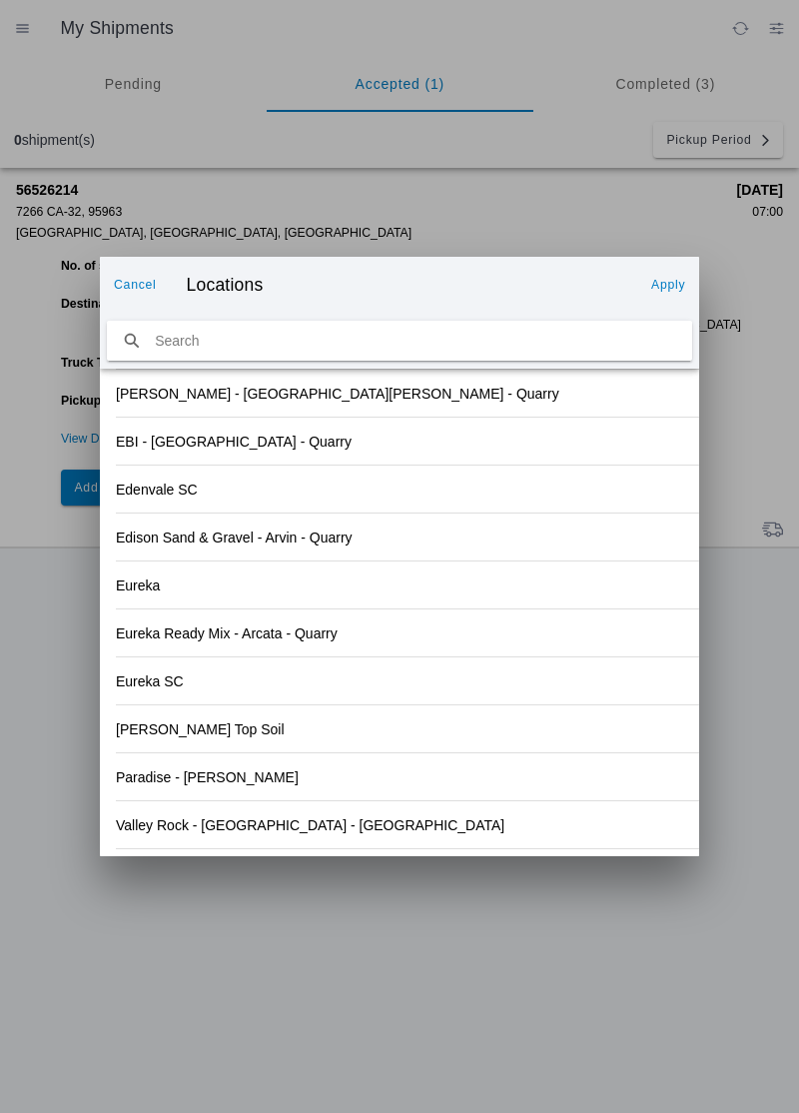
click at [238, 782] on div "Paradise - [PERSON_NAME]" at bounding box center [400, 776] width 568 height 47
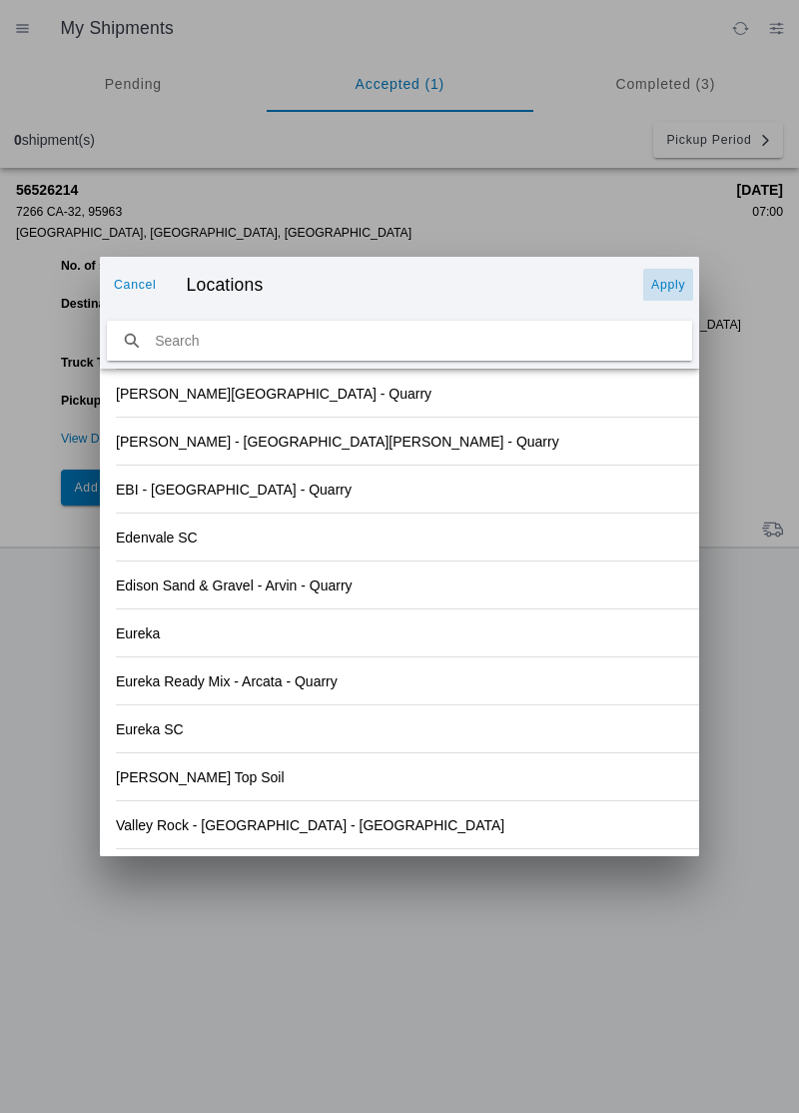
click at [0, 0] on slot "Apply" at bounding box center [0, 0] width 0 height 0
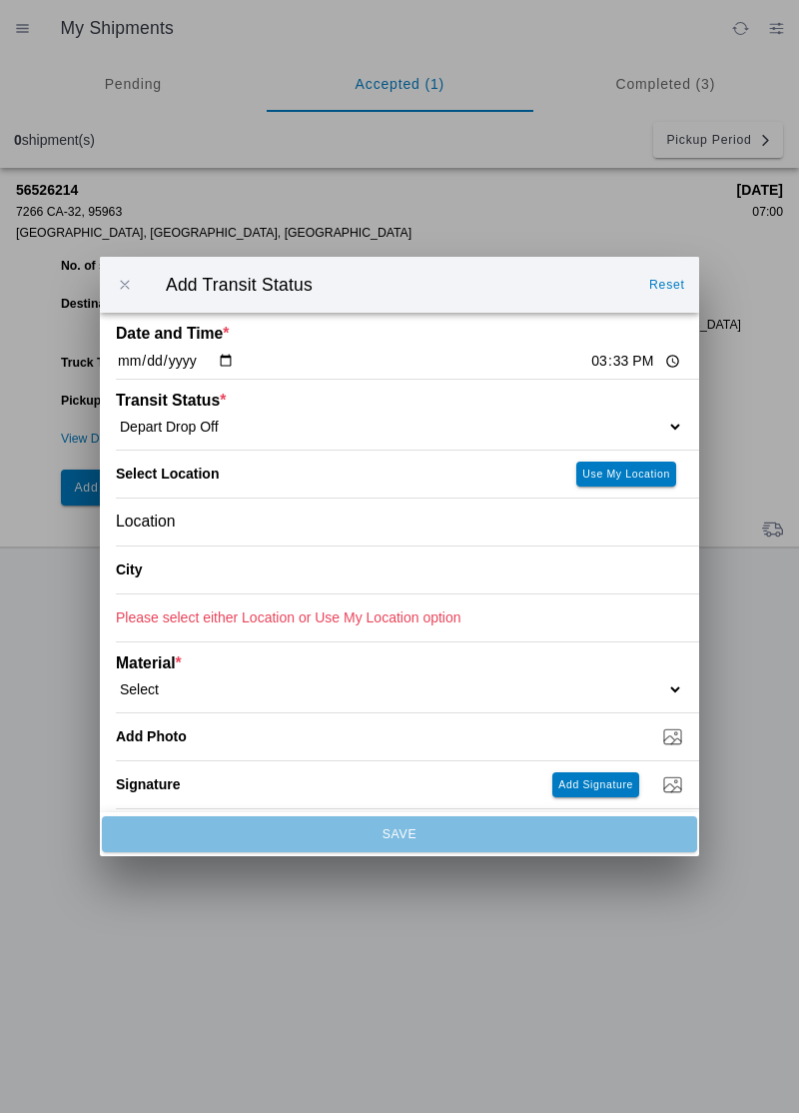
type input "Paradise"
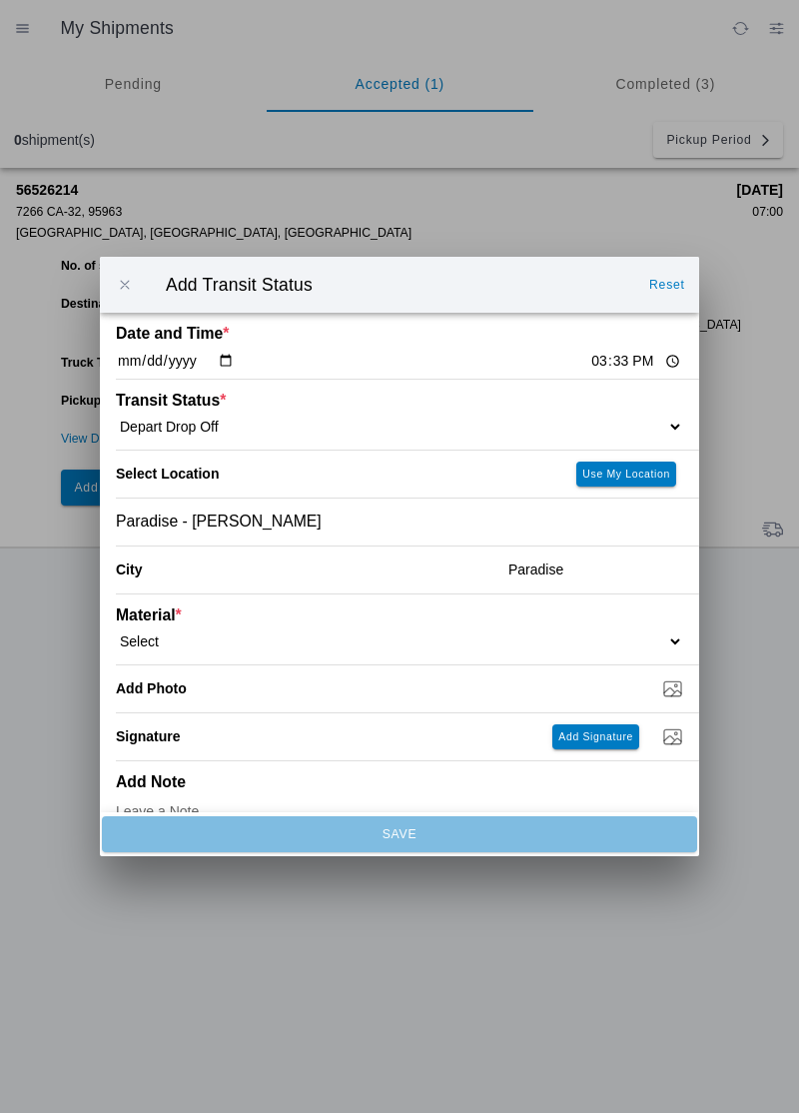
click at [198, 647] on select "Select 1" x 3" Rock 1" x 4" Rock 2" x 4" Rock Asphalt Cold Patch Backfill Spec …" at bounding box center [400, 641] width 568 height 18
select select "708651"
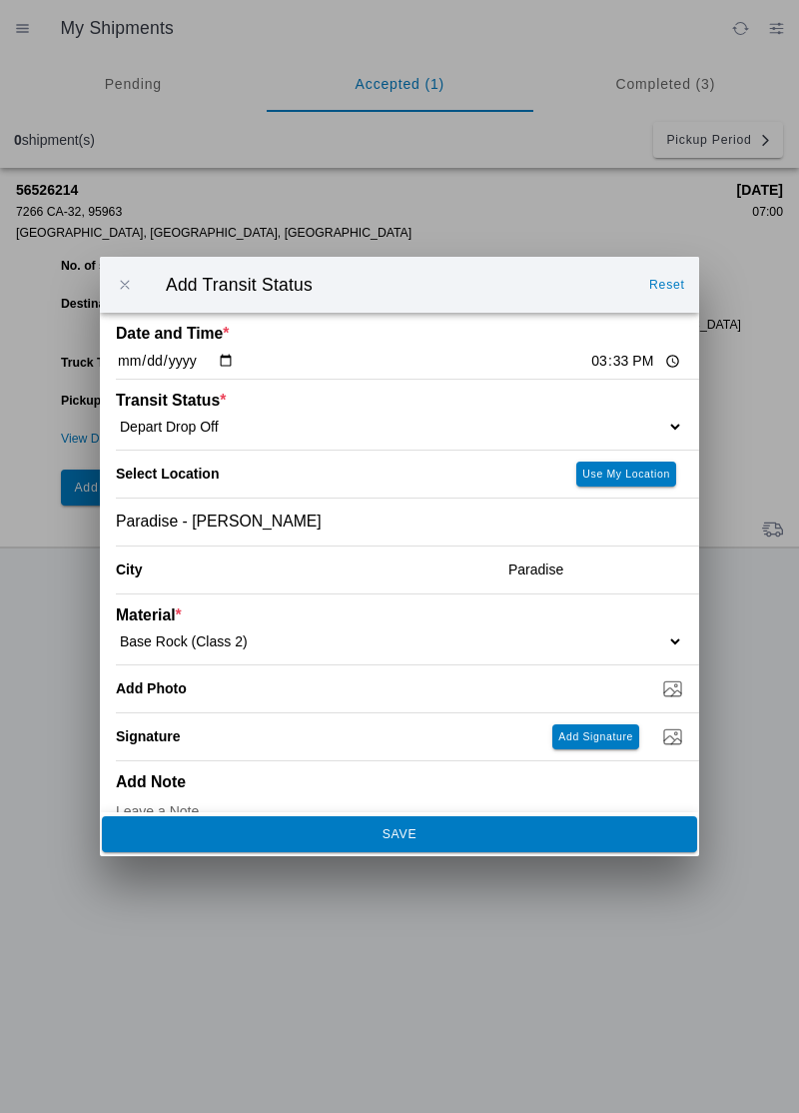
click at [350, 841] on button "SAVE" at bounding box center [399, 834] width 595 height 36
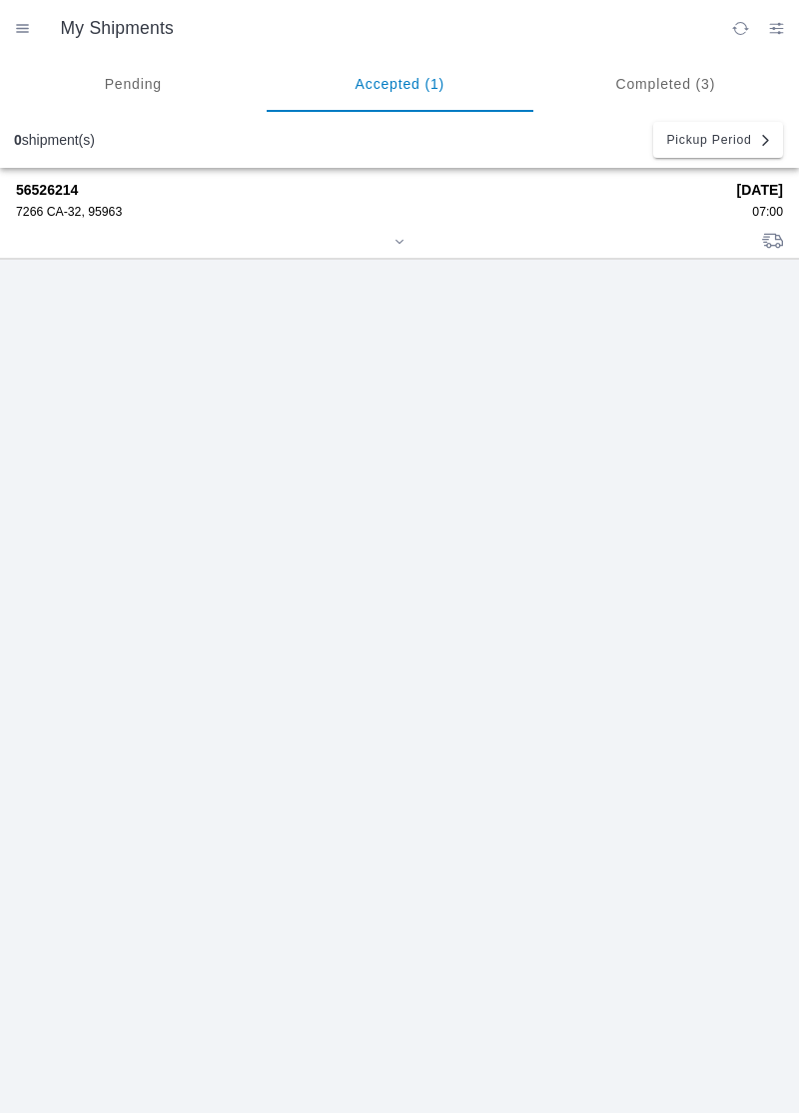
click at [86, 202] on div "56526214 7266 CA-32, 95963" at bounding box center [369, 200] width 707 height 37
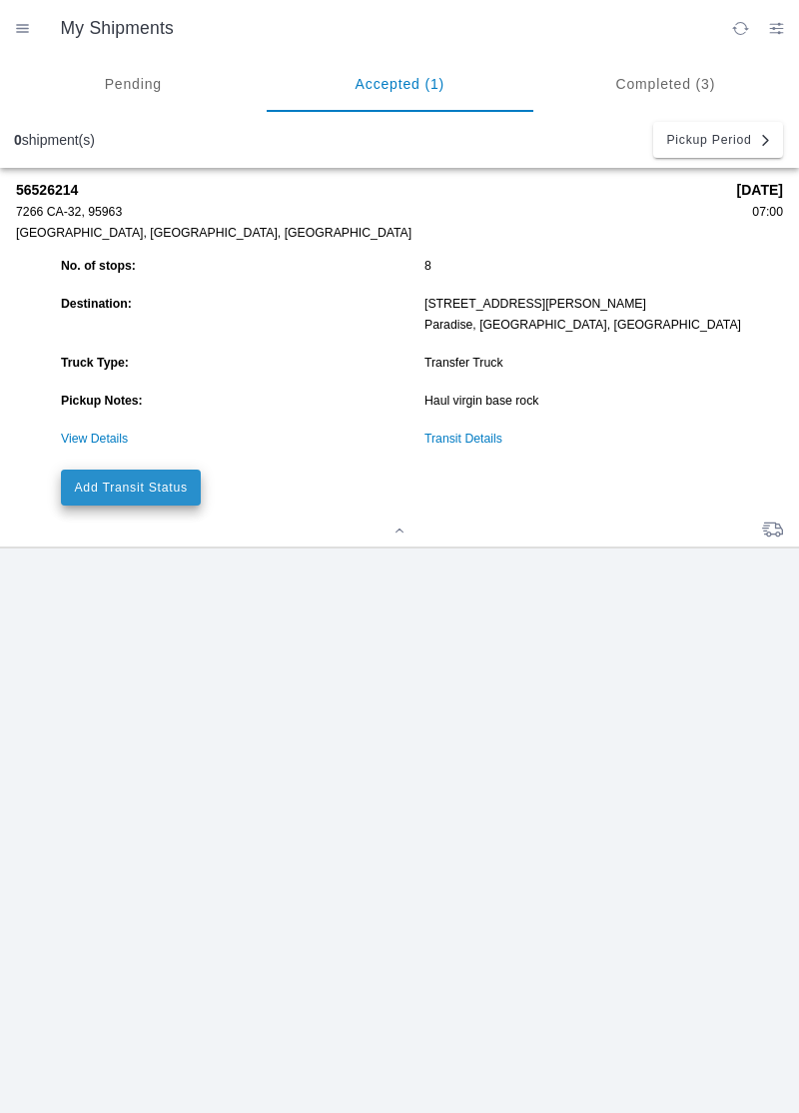
click at [0, 0] on slot "Add Transit Status" at bounding box center [0, 0] width 0 height 0
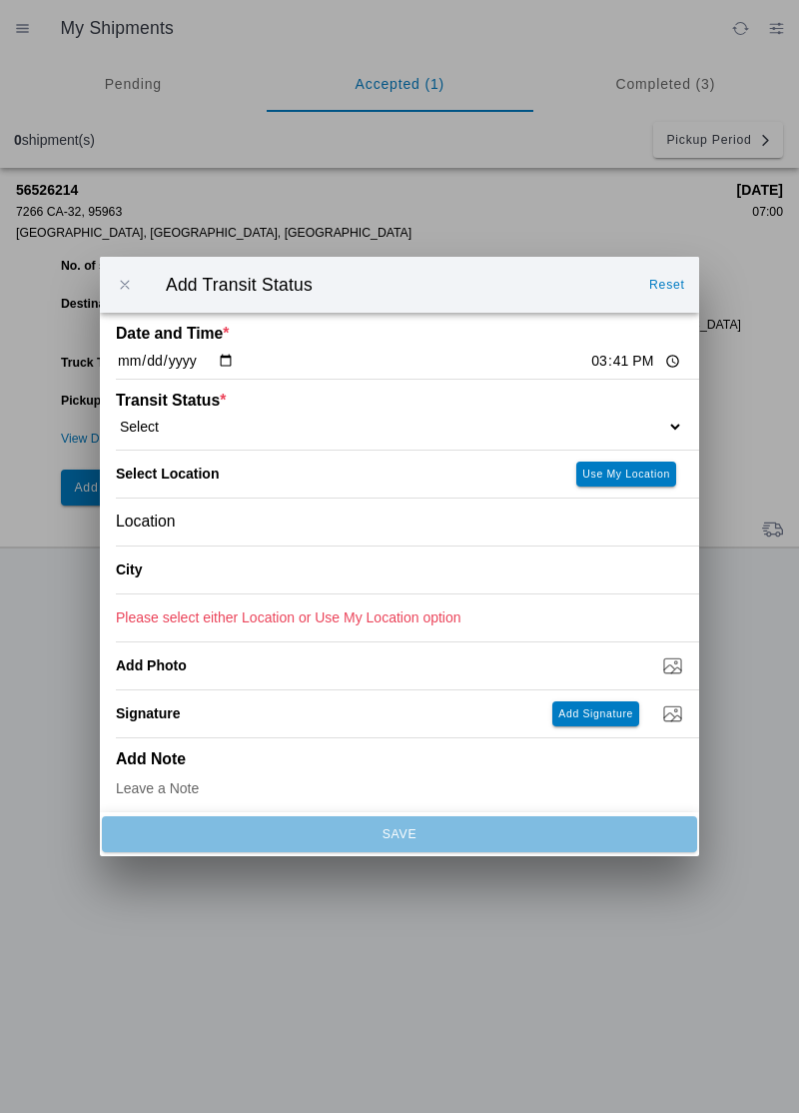
click at [589, 367] on input "15:41" at bounding box center [636, 361] width 94 height 21
type input "16:30"
click at [182, 420] on select "Select Arrive at Drop Off Arrive at Pickup Break Start Break Stop Depart Drop O…" at bounding box center [400, 427] width 568 height 18
select select "DELIVRED"
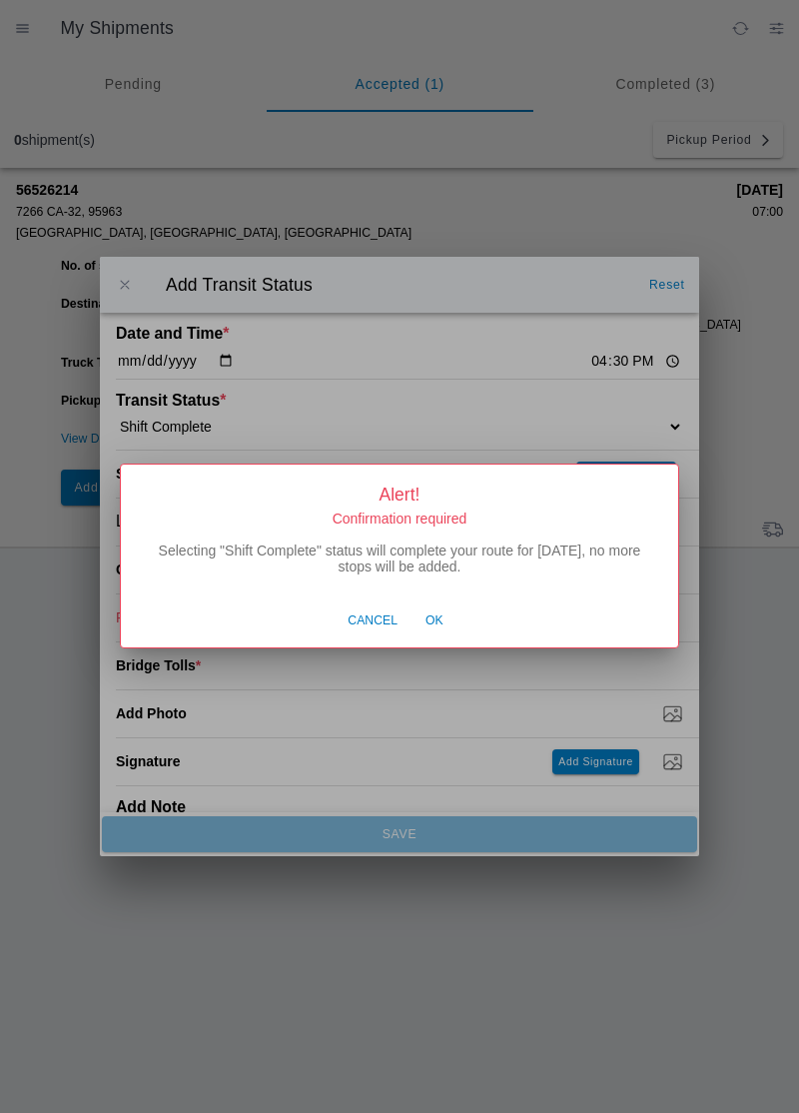
click at [446, 621] on button "Ok" at bounding box center [435, 621] width 38 height 38
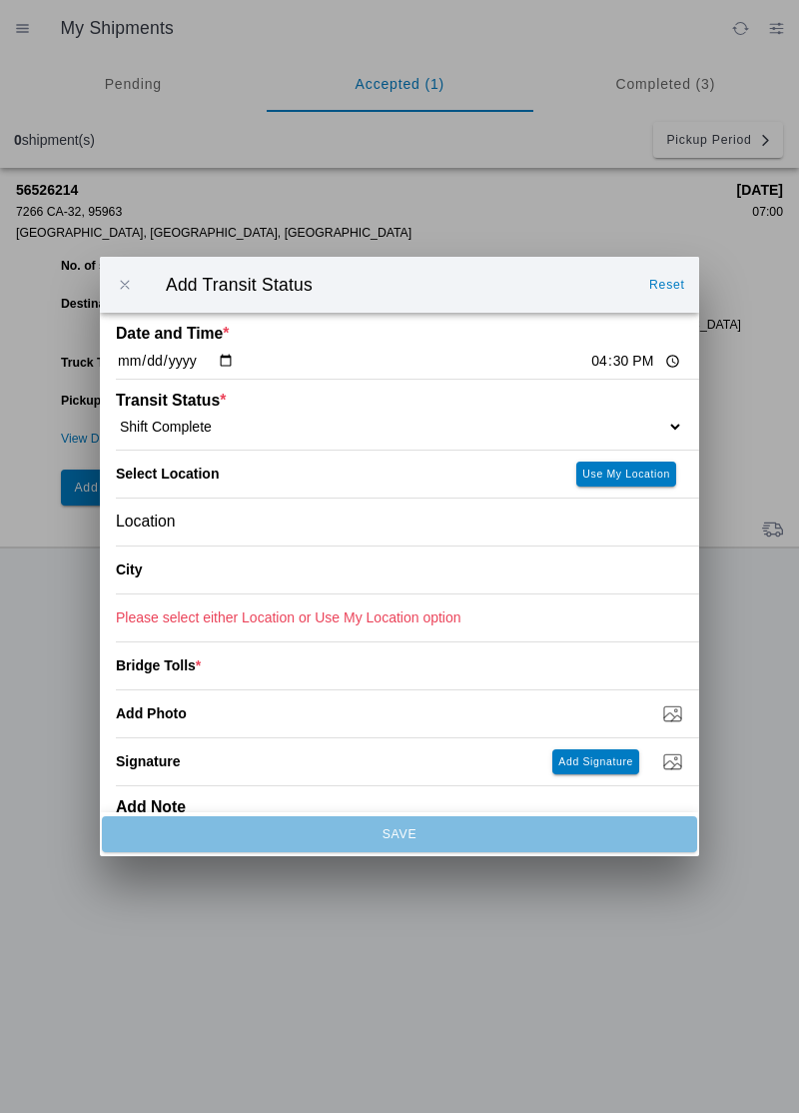
click at [205, 520] on div "Location" at bounding box center [400, 522] width 568 height 47
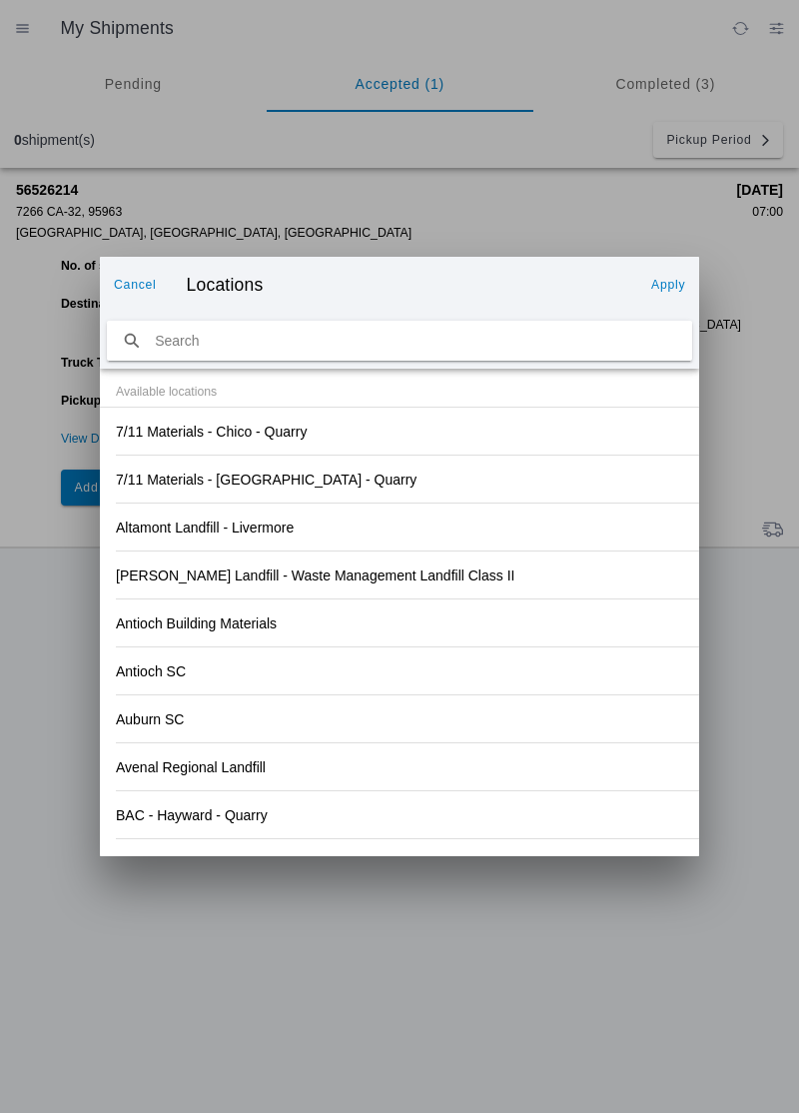
click at [510, 674] on div "Antioch SC" at bounding box center [400, 670] width 568 height 47
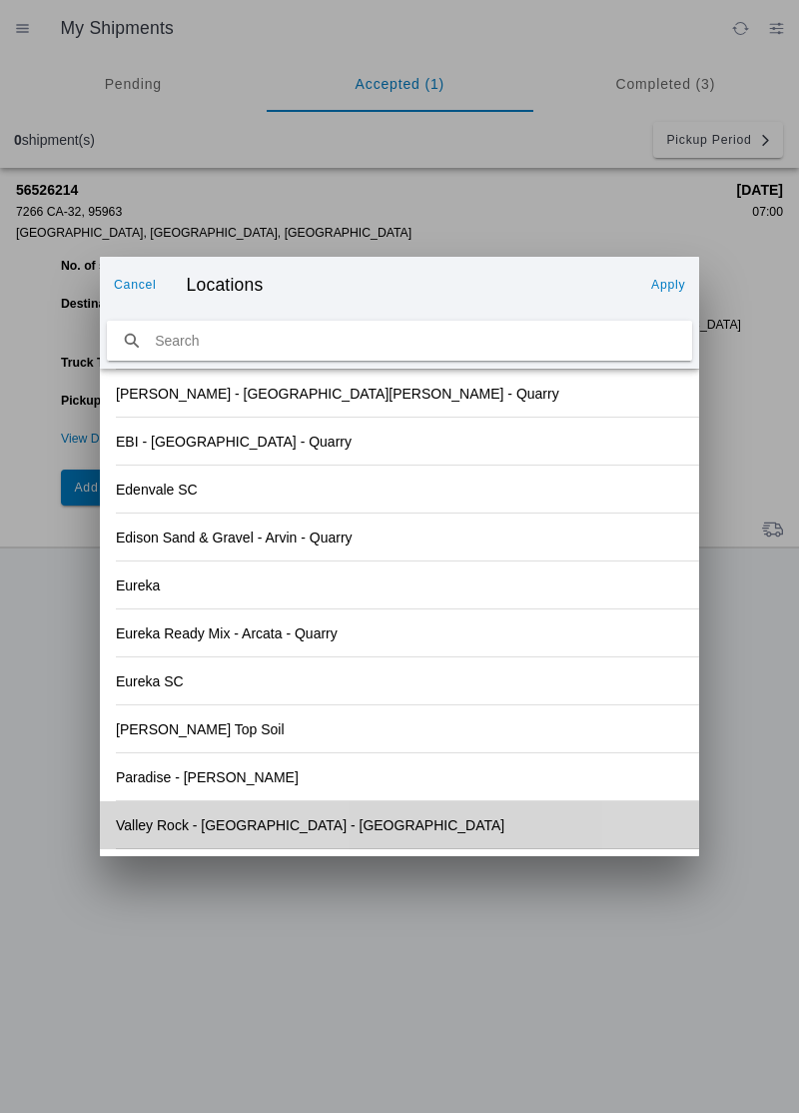
click at [0, 0] on slot "Valley Rock - [GEOGRAPHIC_DATA] - [GEOGRAPHIC_DATA]" at bounding box center [0, 0] width 0 height 0
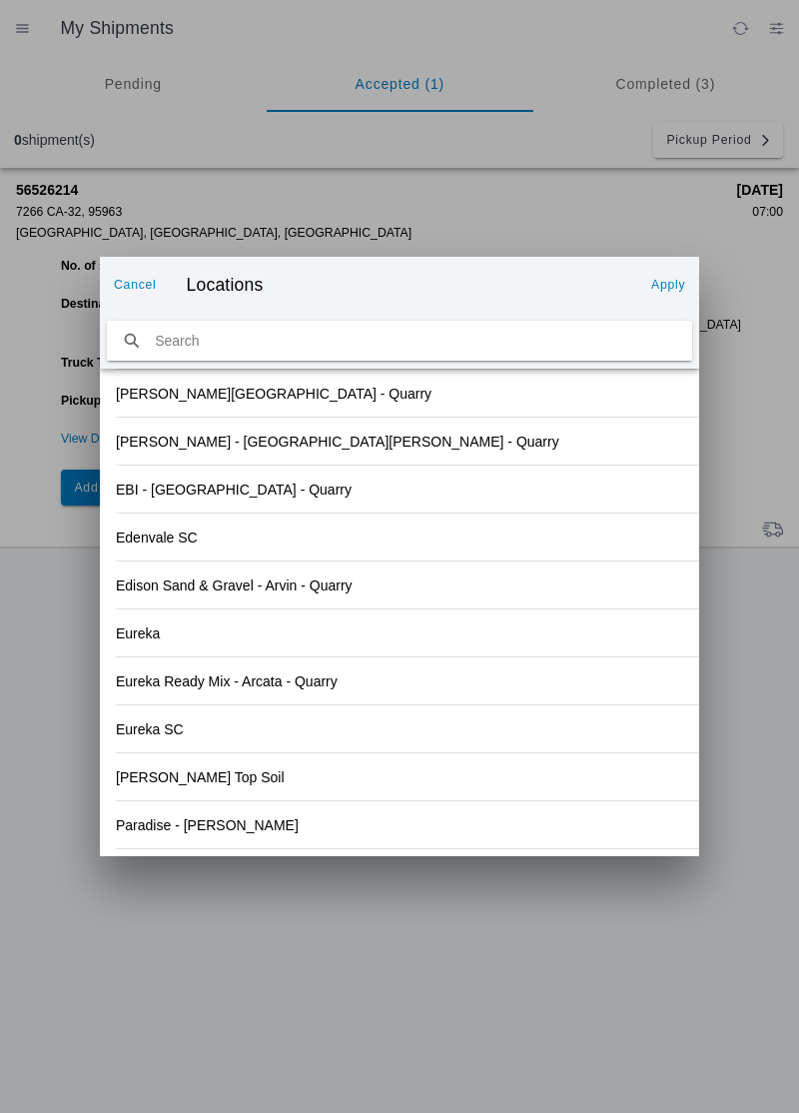
click at [0, 0] on slot "Apply" at bounding box center [0, 0] width 0 height 0
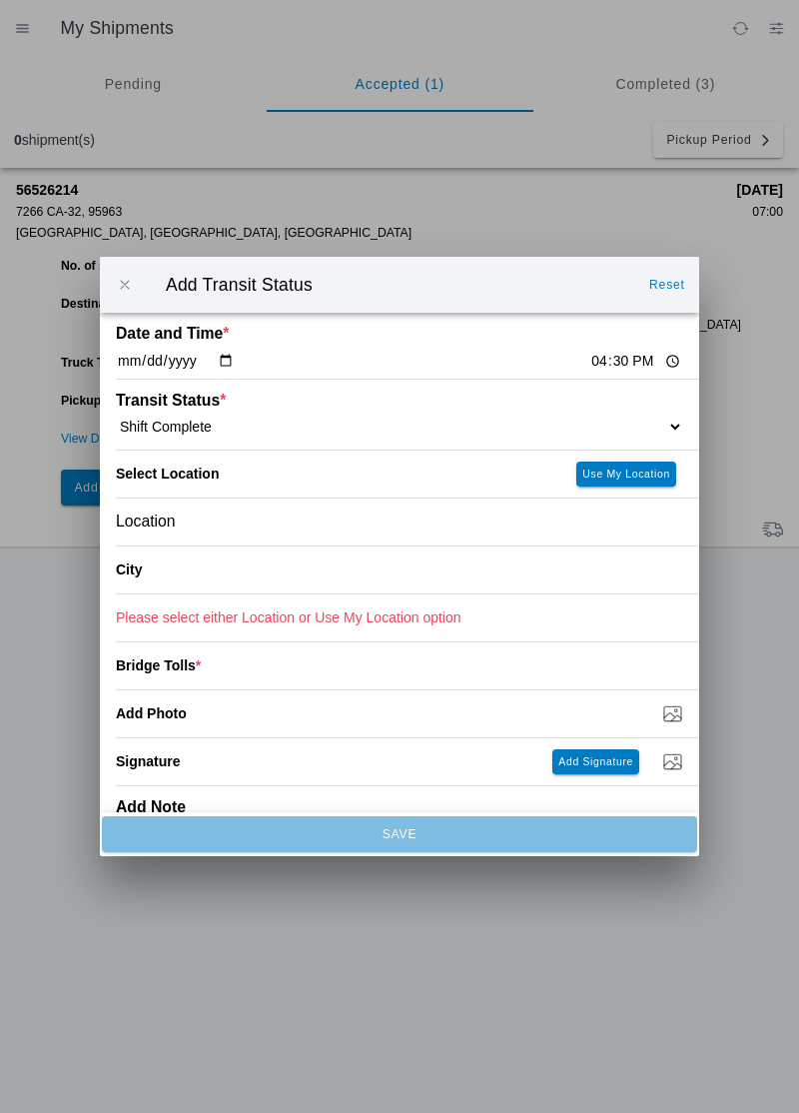
type input "Orland"
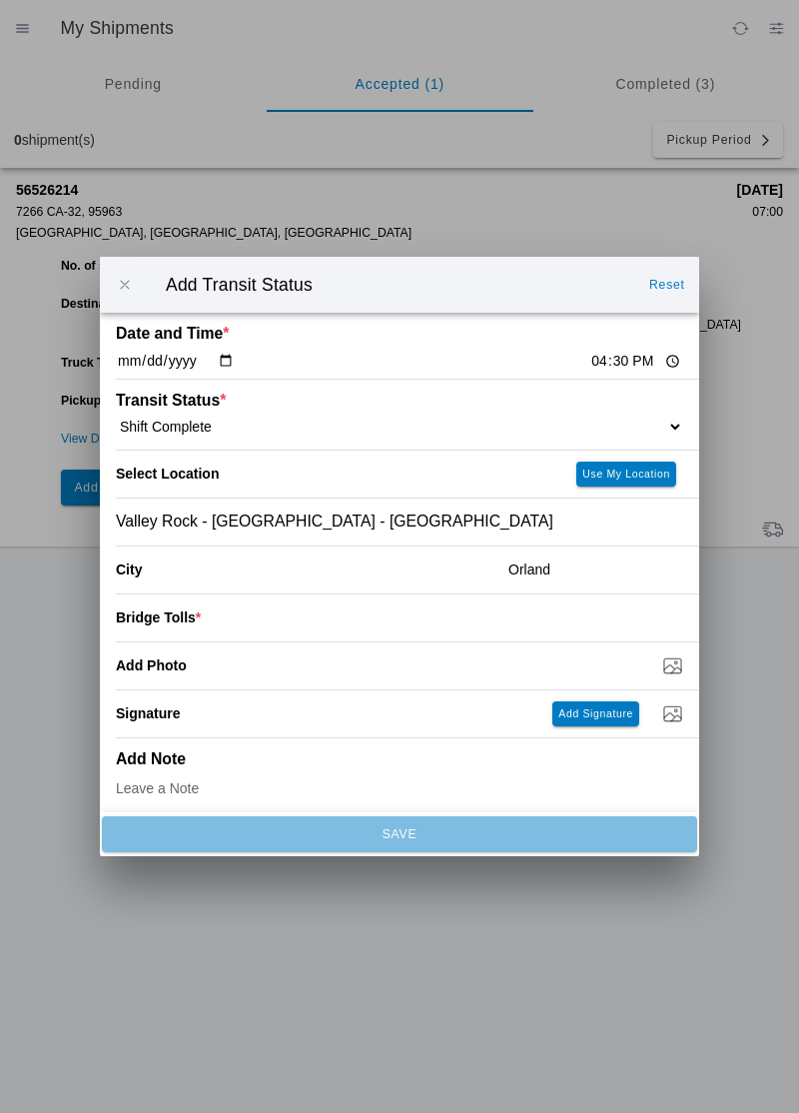
click at [222, 624] on input "number" at bounding box center [442, 617] width 483 height 44
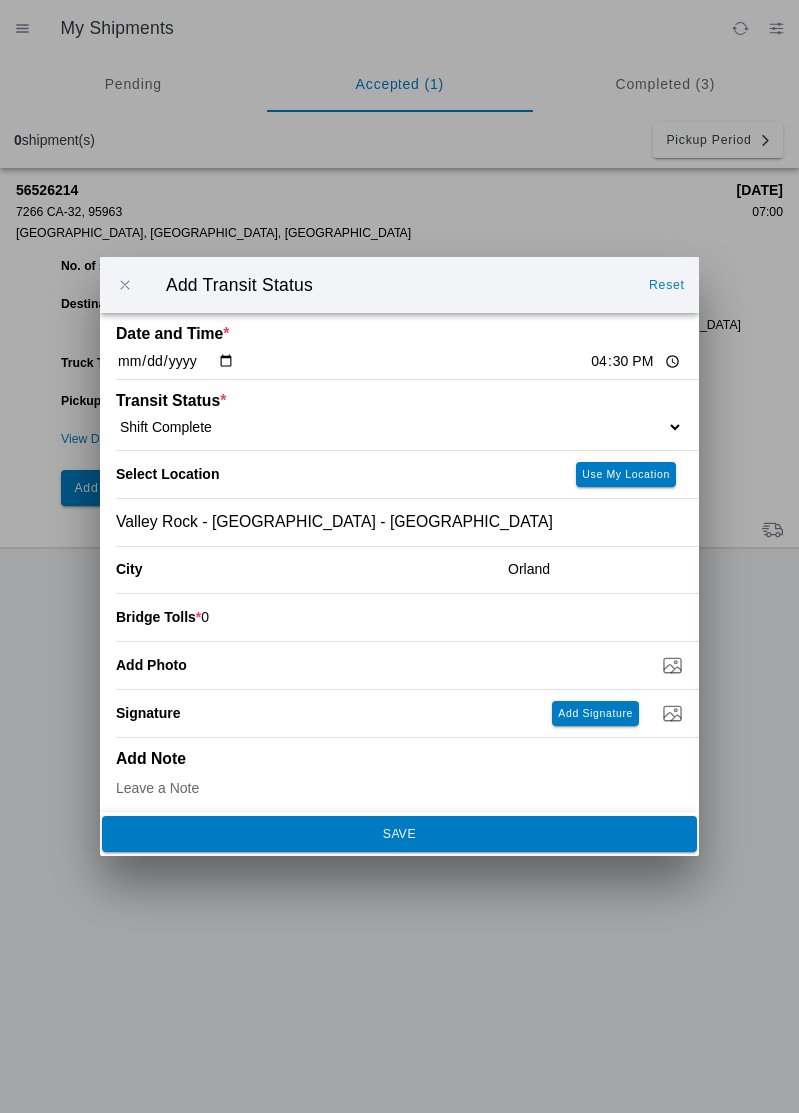
type input "0"
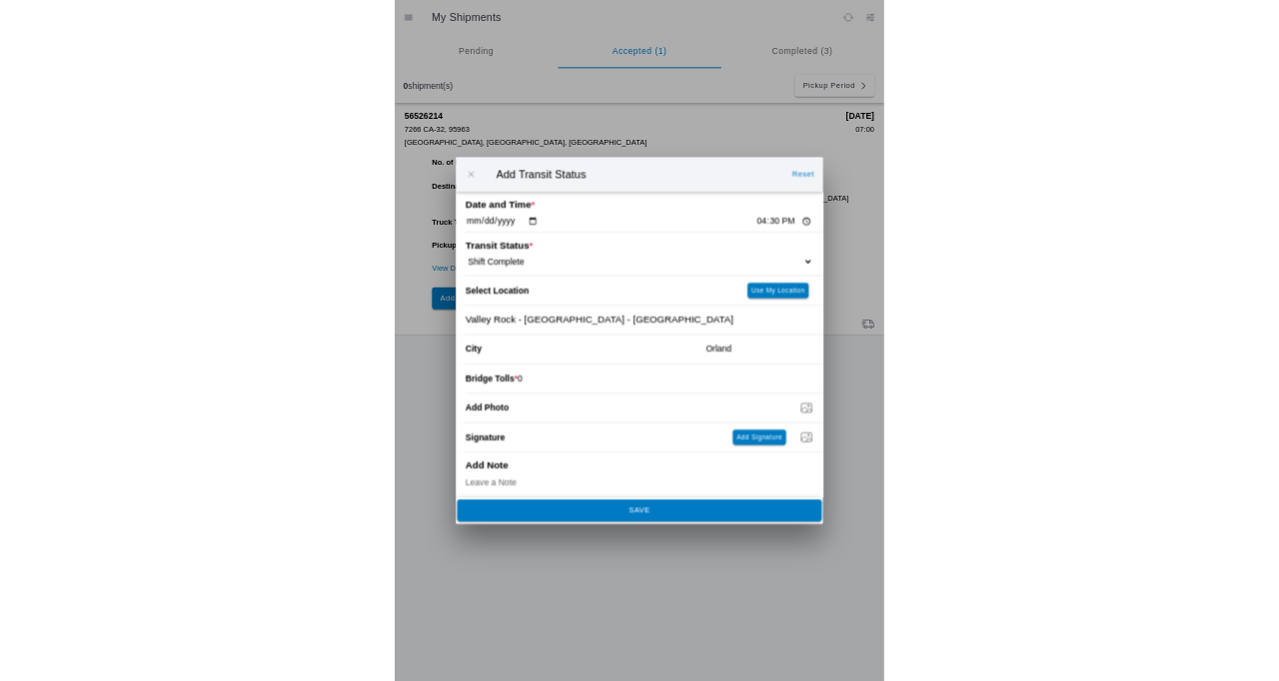
scroll to position [8, 0]
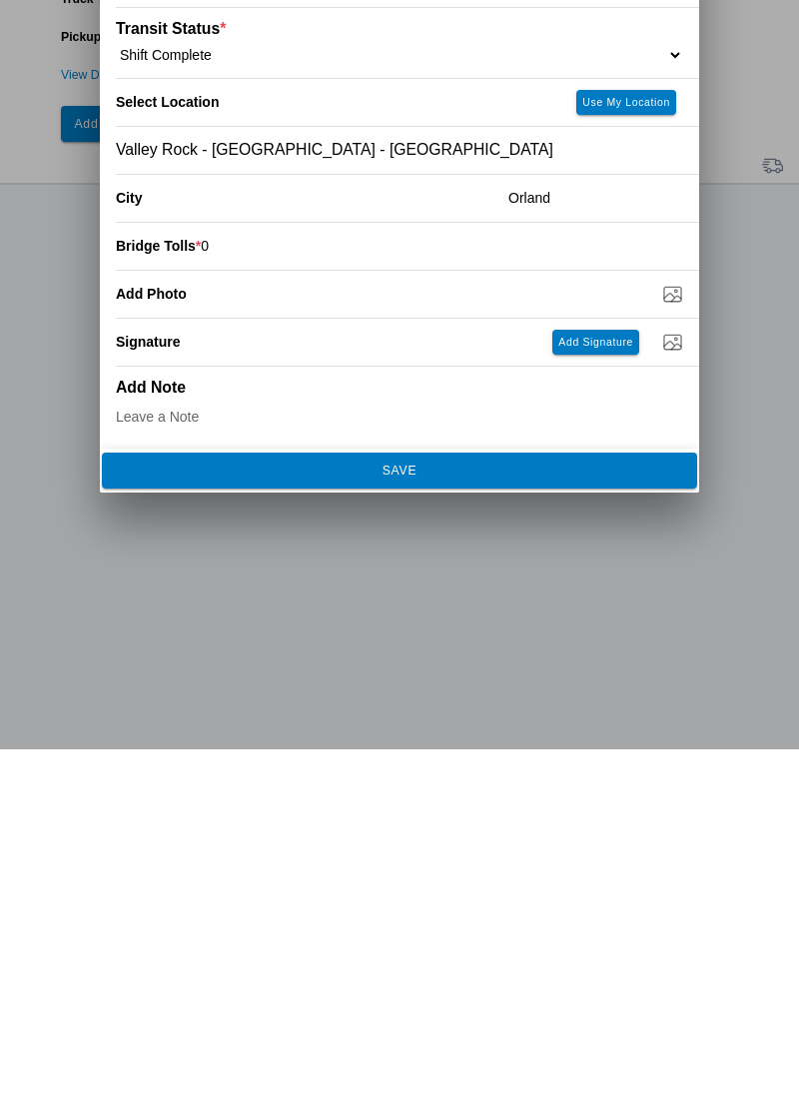
click at [431, 837] on span "SAVE" at bounding box center [399, 834] width 569 height 12
